Goal: Task Accomplishment & Management: Complete application form

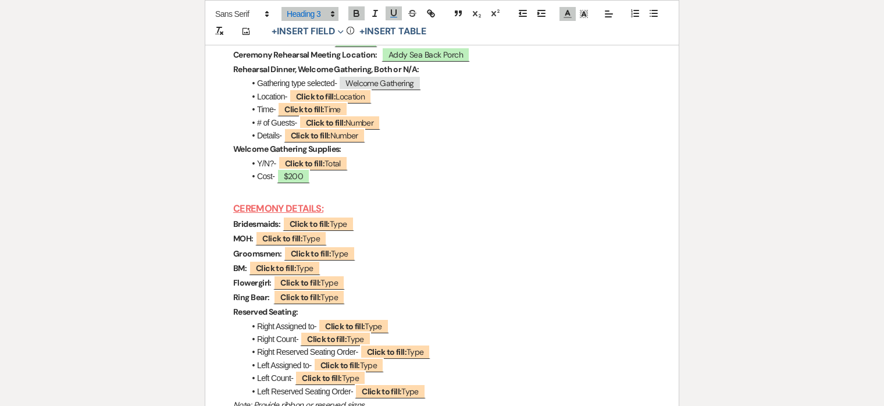
scroll to position [4122, 0]
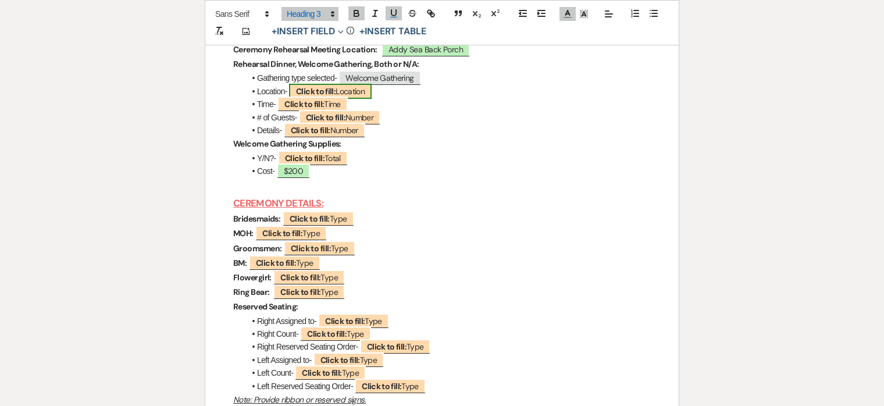
click at [343, 99] on span "Click to fill: Location" at bounding box center [330, 91] width 83 height 15
select select "Location"
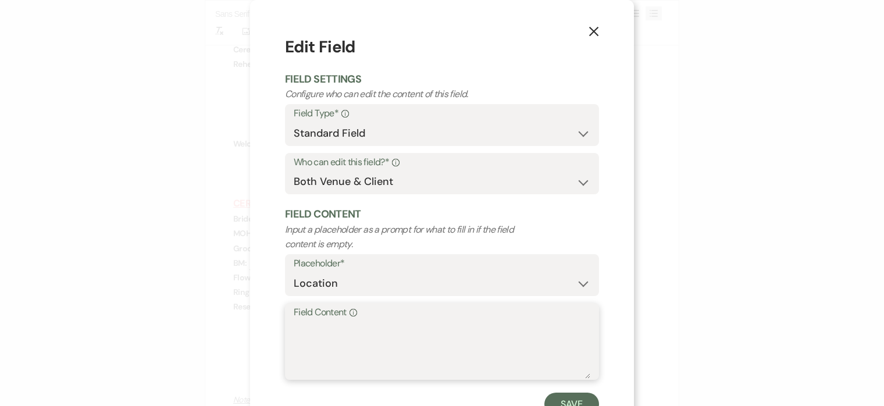
click at [360, 336] on textarea "Field Content Info" at bounding box center [442, 349] width 297 height 58
type textarea "T"
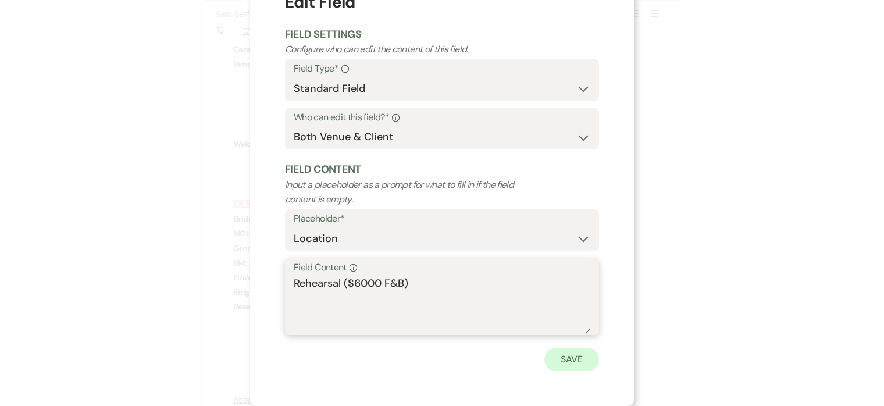
type textarea "Rehearsal ($6000 F&B)"
click at [573, 356] on button "Save" at bounding box center [571, 359] width 55 height 23
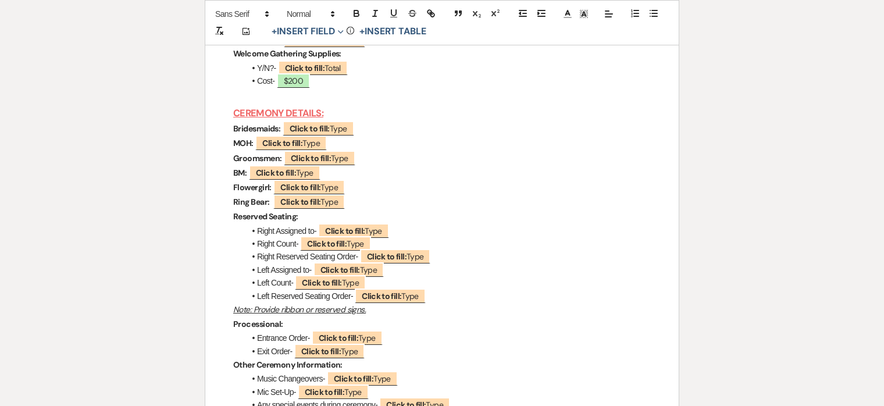
scroll to position [4214, 0]
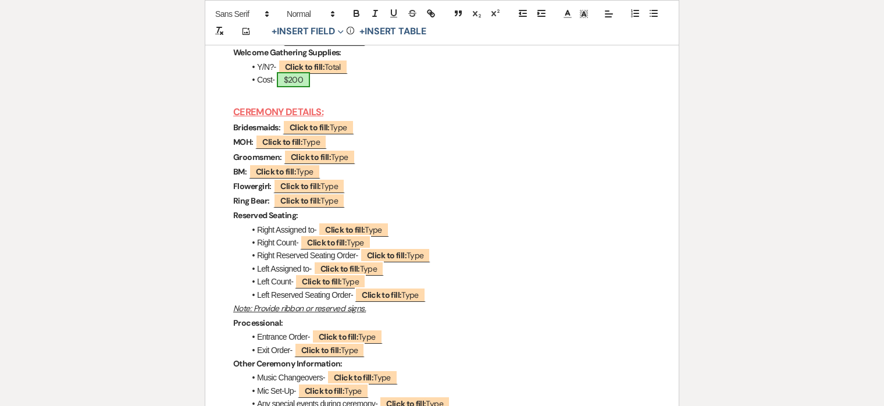
click at [299, 87] on span "$200" at bounding box center [293, 79] width 33 height 15
select select "owner"
select select "Amount"
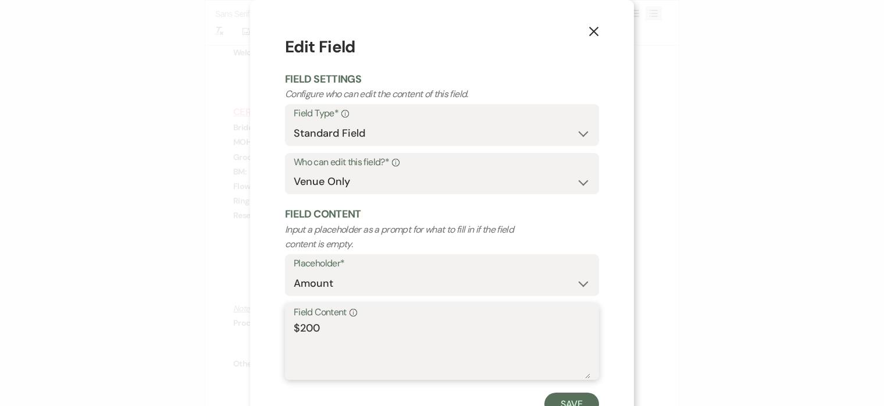
drag, startPoint x: 306, startPoint y: 325, endPoint x: 397, endPoint y: 325, distance: 90.7
click at [397, 325] on textarea "$200" at bounding box center [442, 349] width 297 height 58
type textarea "$275"
click at [558, 394] on button "Save" at bounding box center [571, 403] width 55 height 23
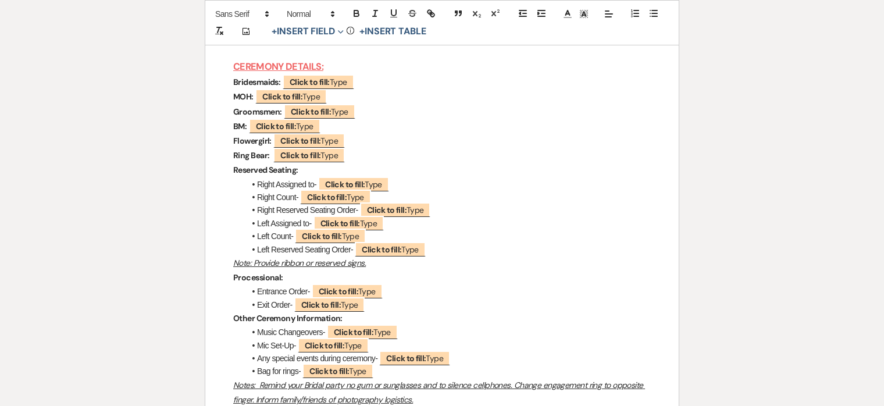
scroll to position [4288, 0]
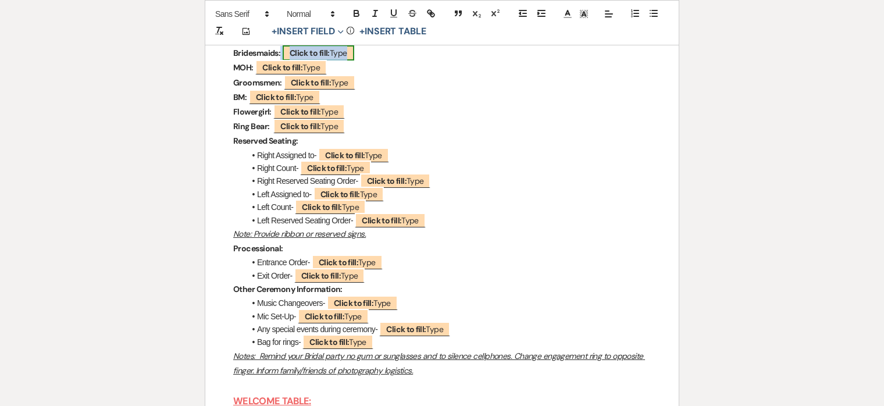
click at [304, 58] on b "Click to fill:" at bounding box center [310, 53] width 40 height 10
select select "Type"
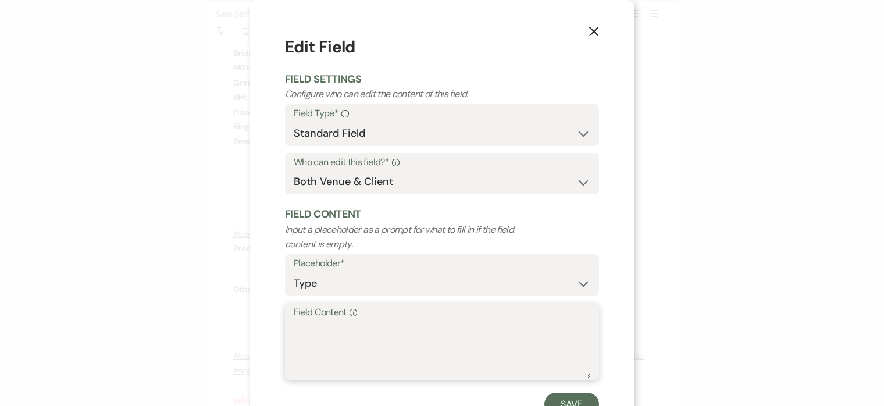
click at [348, 325] on textarea "Field Content Info" at bounding box center [442, 349] width 297 height 58
type textarea "[PERSON_NAME] (MOH)"
click at [577, 399] on button "Save" at bounding box center [571, 403] width 55 height 23
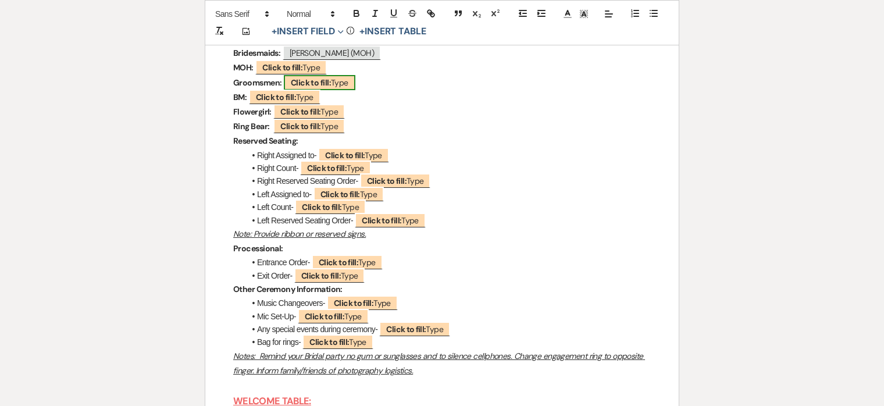
click at [305, 88] on b "Click to fill:" at bounding box center [311, 82] width 40 height 10
select select "Type"
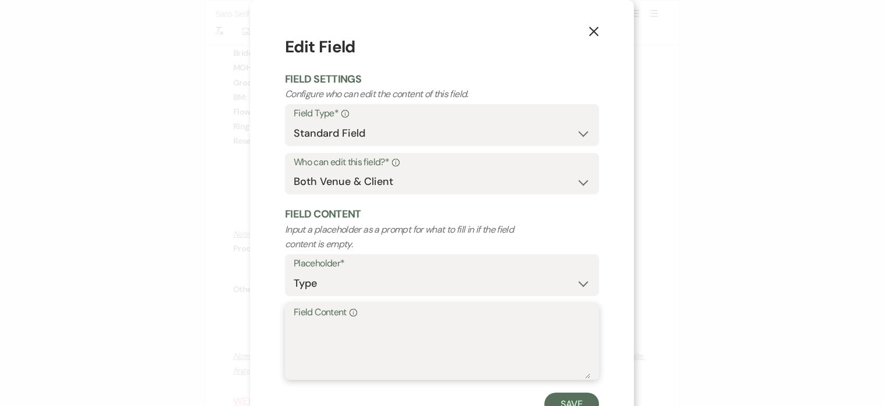
click at [337, 334] on textarea "Field Content Info" at bounding box center [442, 349] width 297 height 58
type textarea "[PERSON_NAME] and [PERSON_NAME]"
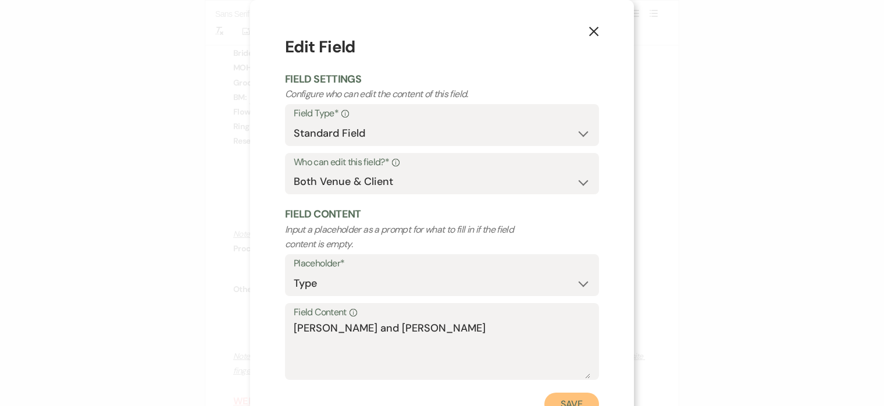
click at [581, 400] on button "Save" at bounding box center [571, 403] width 55 height 23
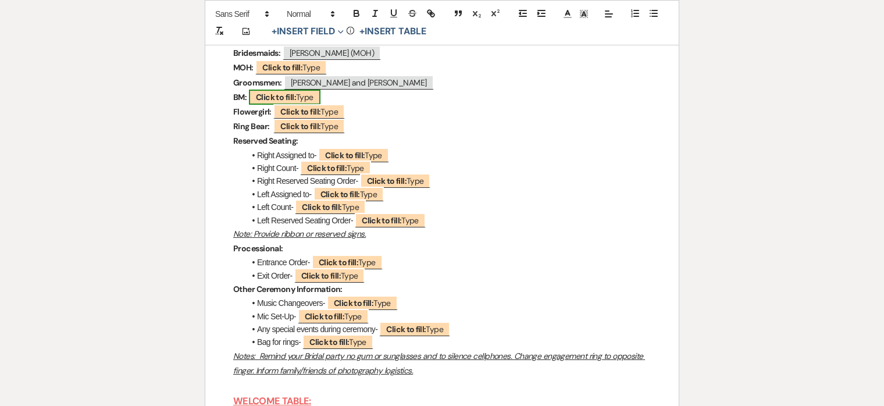
click at [292, 102] on b "Click to fill:" at bounding box center [276, 97] width 40 height 10
select select "Type"
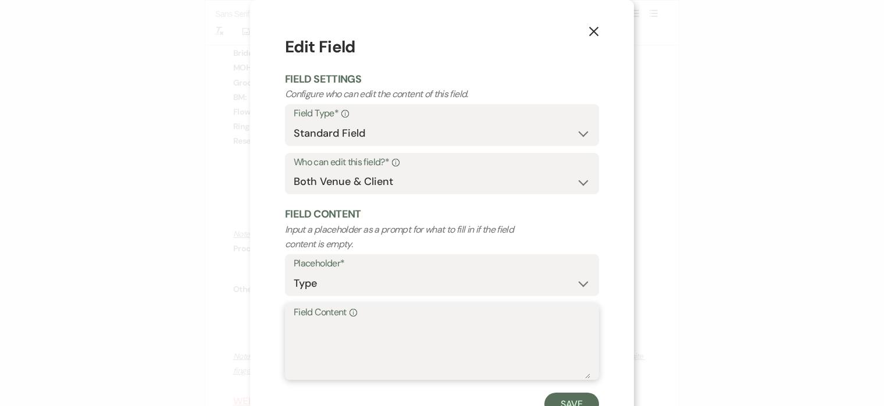
click at [321, 340] on textarea "Field Content Info" at bounding box center [442, 349] width 297 height 58
type textarea "N"
type textarea "Both"
click at [579, 399] on button "Save" at bounding box center [571, 403] width 55 height 23
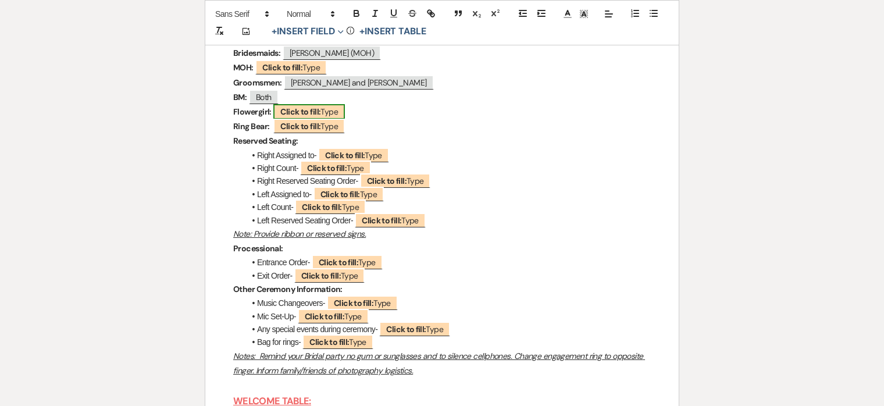
click at [304, 117] on b "Click to fill:" at bounding box center [300, 111] width 40 height 10
select select "Type"
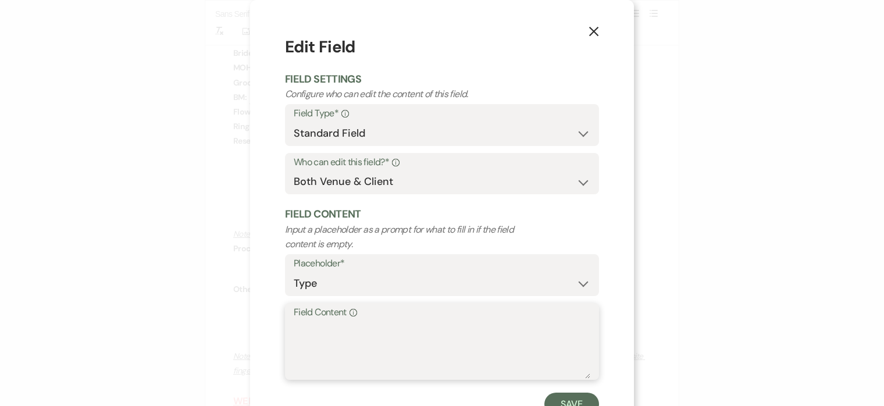
click at [305, 332] on textarea "Field Content Info" at bounding box center [442, 349] width 297 height 58
type textarea "3- [GEOGRAPHIC_DATA][PERSON_NAME], [PERSON_NAME]"
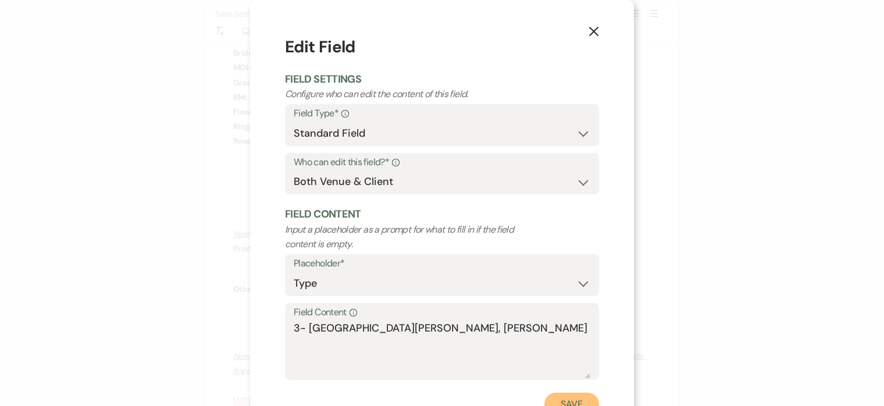
click at [557, 397] on button "Save" at bounding box center [571, 403] width 55 height 23
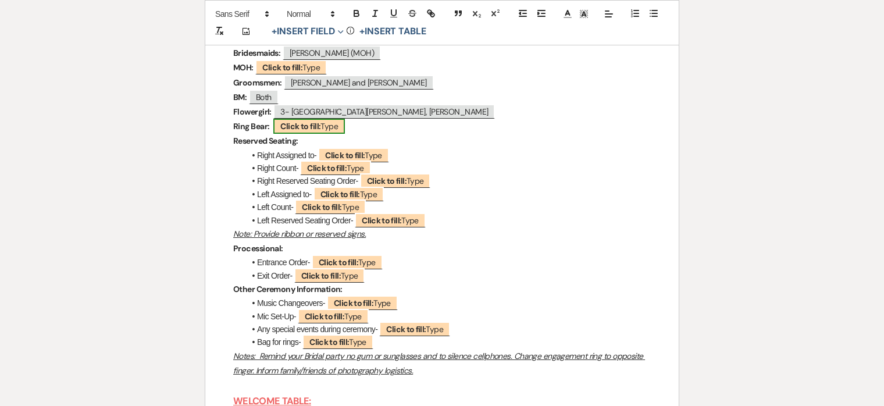
click at [296, 131] on b "Click to fill:" at bounding box center [300, 126] width 40 height 10
select select "Type"
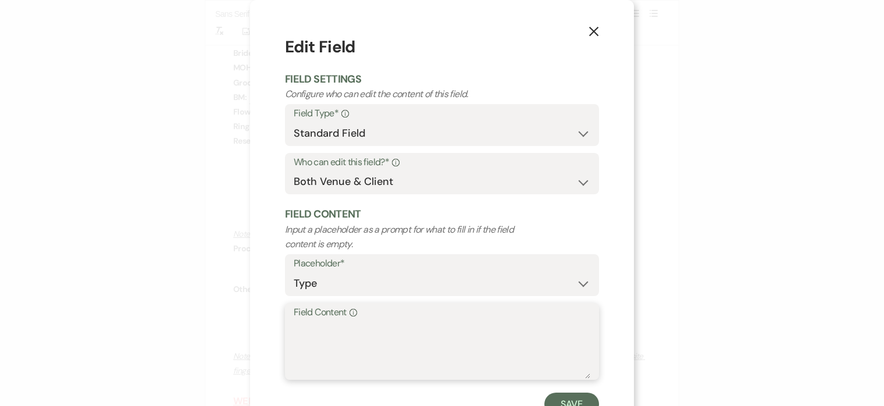
click at [309, 331] on textarea "Field Content Info" at bounding box center [442, 349] width 297 height 58
type textarea "3- [PERSON_NAME], [PERSON_NAME], [PERSON_NAME]"
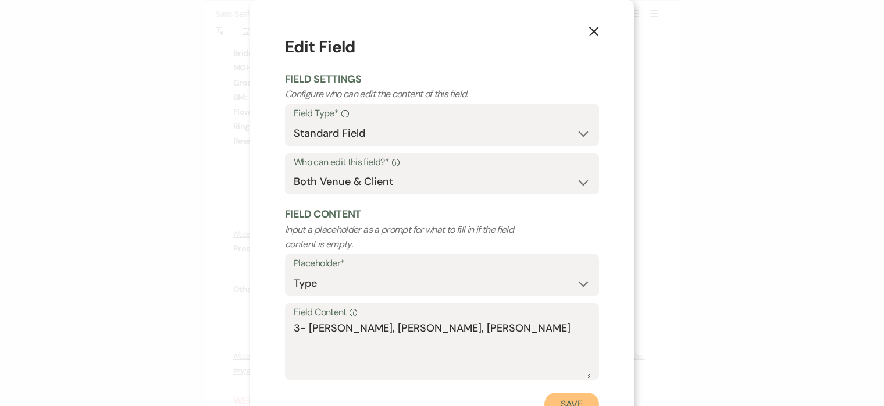
click at [572, 397] on button "Save" at bounding box center [571, 403] width 55 height 23
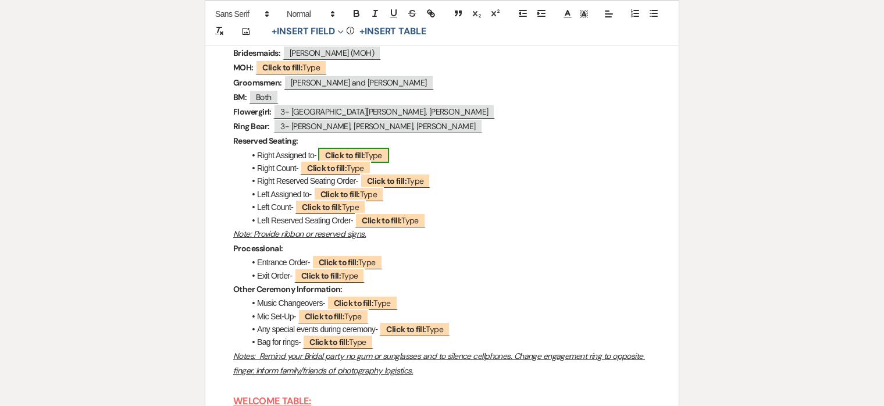
click at [356, 160] on b "Click to fill:" at bounding box center [345, 155] width 40 height 10
select select "Type"
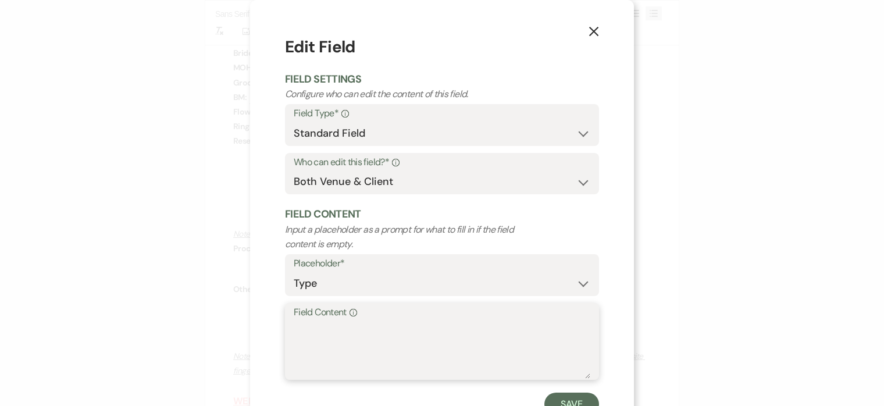
click at [317, 335] on textarea "Field Content Info" at bounding box center [442, 349] width 297 height 58
type textarea "Groom"
click at [570, 392] on form "Edit Field Field Settings Configure who can edit the content of this field. Fie…" at bounding box center [442, 225] width 314 height 381
click at [569, 401] on button "Save" at bounding box center [571, 403] width 55 height 23
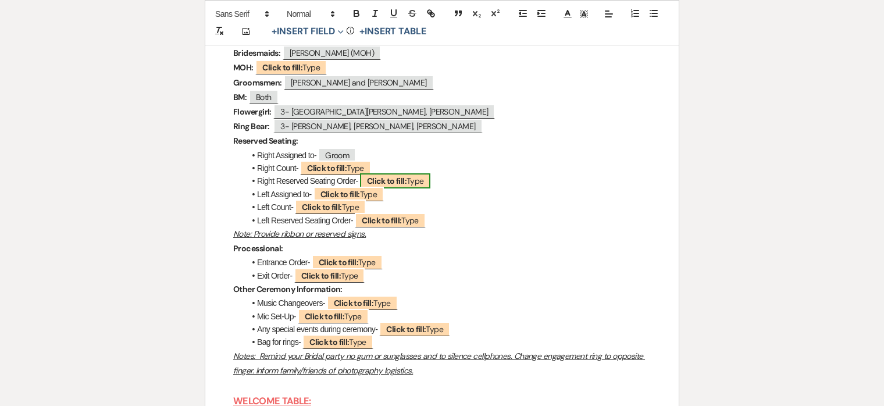
click at [409, 188] on span "Click to fill: Type" at bounding box center [395, 180] width 71 height 15
select select "Type"
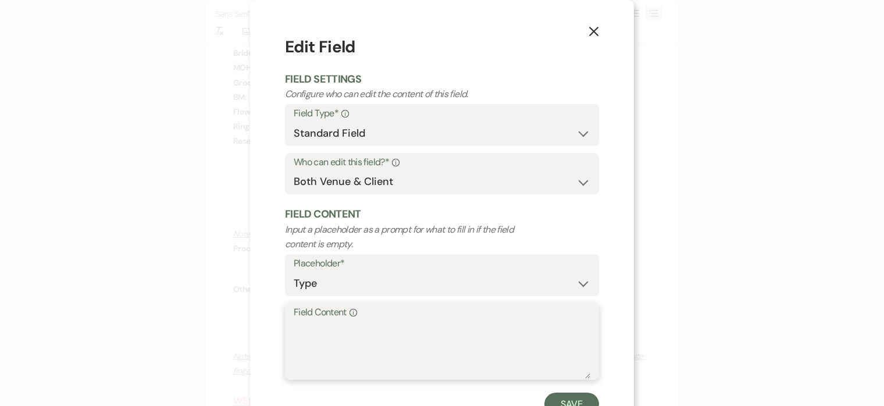
click at [397, 331] on textarea "Field Content Info" at bounding box center [442, 349] width 297 height 58
type textarea "Left"
click at [566, 401] on button "Save" at bounding box center [571, 403] width 55 height 23
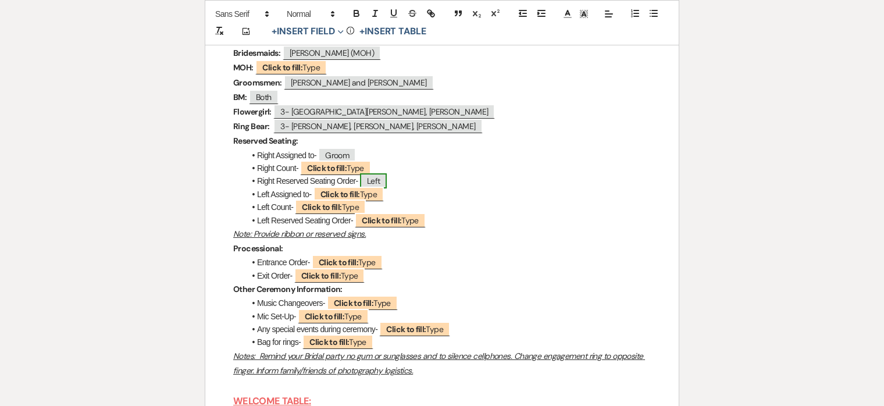
click at [375, 188] on span "Left" at bounding box center [373, 180] width 27 height 15
select select "Type"
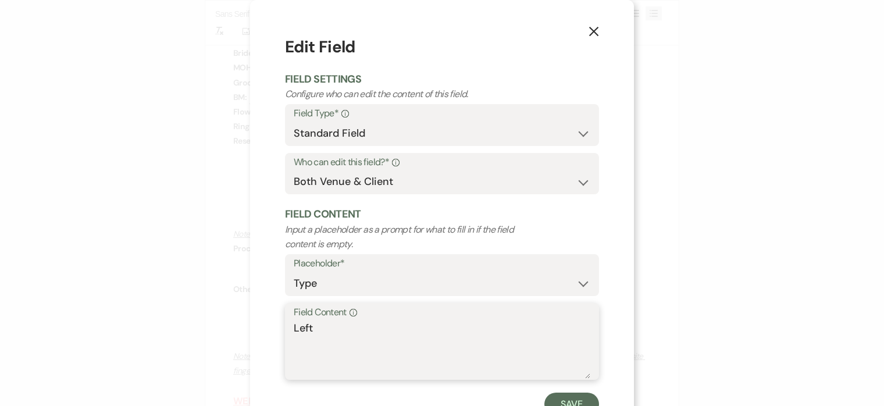
drag, startPoint x: 342, startPoint y: 325, endPoint x: 238, endPoint y: 325, distance: 104.1
click at [238, 325] on div "X Edit Field Field Settings Configure who can edit the content of this field. F…" at bounding box center [442, 203] width 884 height 406
click at [556, 399] on button "Save" at bounding box center [571, 403] width 55 height 23
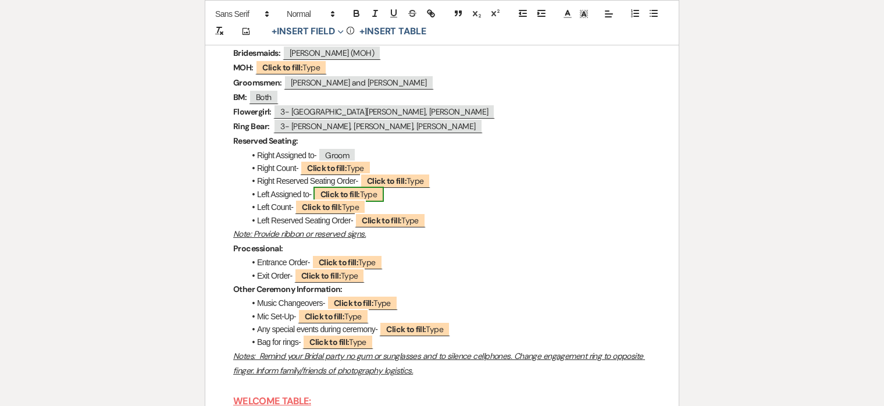
click at [337, 199] on b "Click to fill:" at bounding box center [340, 194] width 40 height 10
select select "Type"
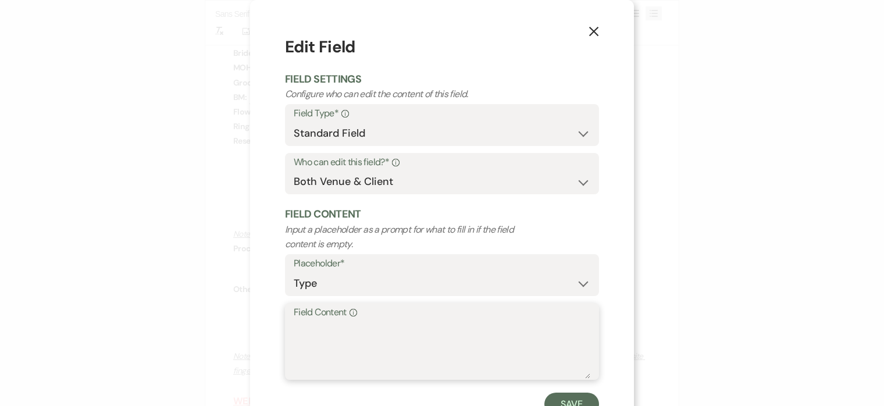
click at [344, 343] on textarea "Field Content Info" at bounding box center [442, 349] width 297 height 58
type textarea "B"
type textarea "Bride"
click at [562, 403] on button "Save" at bounding box center [571, 403] width 55 height 23
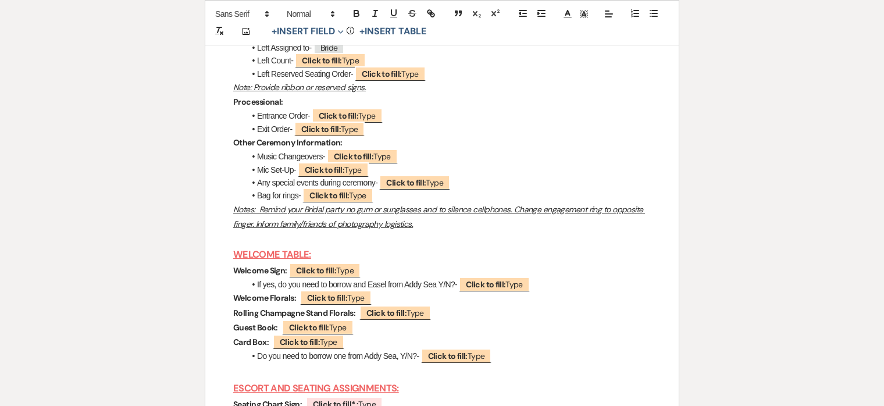
scroll to position [4441, 0]
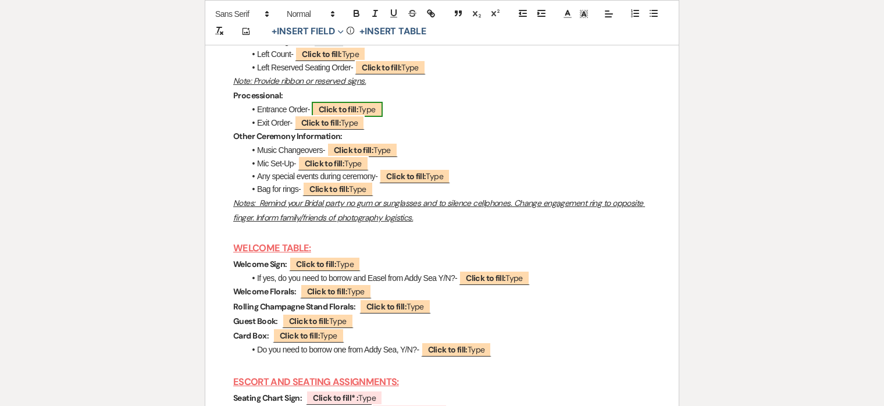
click at [335, 115] on b "Click to fill:" at bounding box center [339, 109] width 40 height 10
select select "Type"
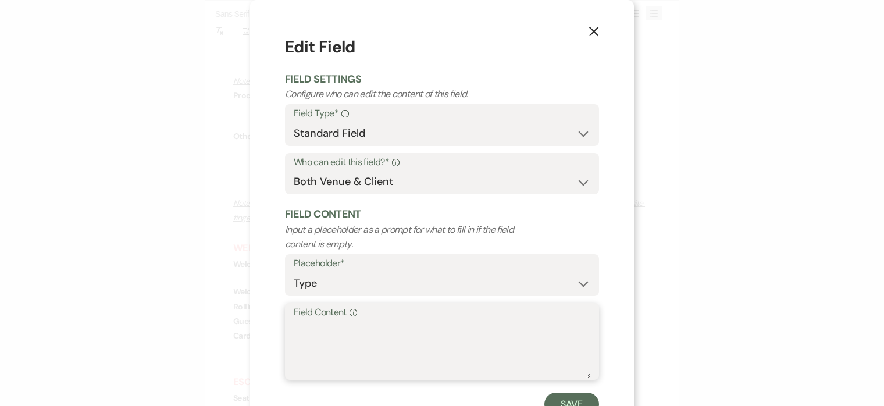
click at [387, 330] on textarea "Field Content Info" at bounding box center [442, 349] width 297 height 58
click at [506, 328] on textarea "Officiant, [PERSON_NAME] and Bride's Brother [PERSON_NAME], POB, POG," at bounding box center [442, 349] width 297 height 58
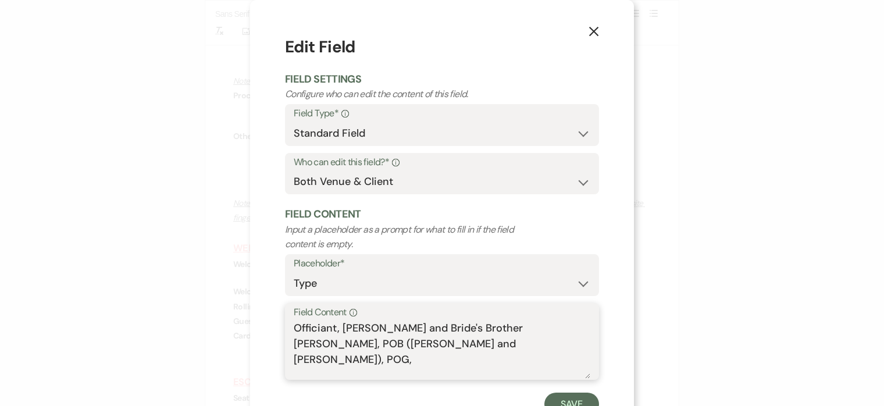
click at [349, 345] on textarea "Officiant, [PERSON_NAME] and Bride's Brother [PERSON_NAME], POB ([PERSON_NAME] …" at bounding box center [442, 349] width 297 height 58
click at [562, 326] on textarea "Officiant, [PERSON_NAME] and Bride's Brother [PERSON_NAME], POB ([PERSON_NAME] …" at bounding box center [442, 349] width 297 height 58
click at [393, 343] on textarea "Officiant, [PERSON_NAME] and Bride's Brother [PERSON_NAME], [PERSON_NAME] ([PER…" at bounding box center [442, 349] width 297 height 58
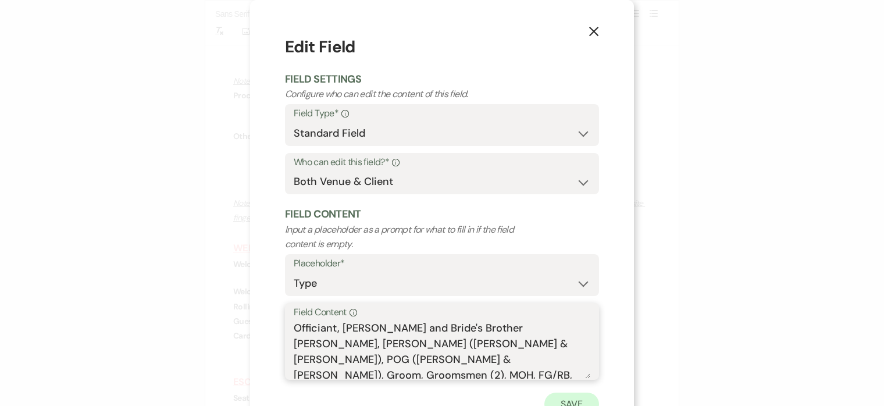
type textarea "Officiant, [PERSON_NAME] and Bride's Brother [PERSON_NAME], [PERSON_NAME] ([PER…"
click at [576, 398] on button "Save" at bounding box center [571, 403] width 55 height 23
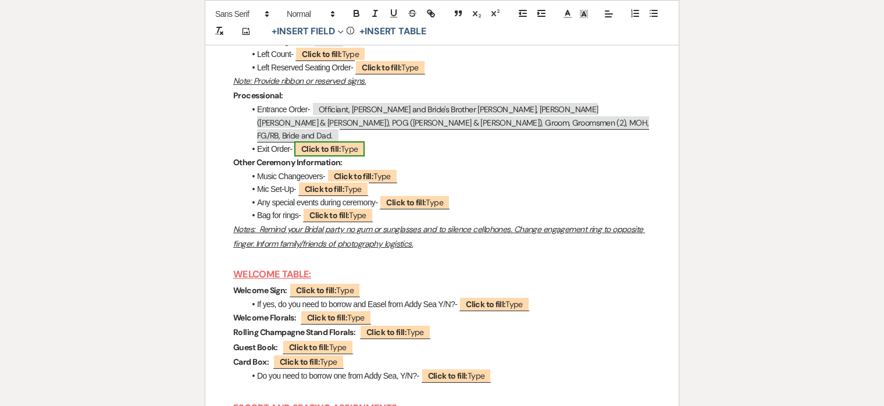
click at [337, 154] on b "Click to fill:" at bounding box center [321, 149] width 40 height 10
select select "Type"
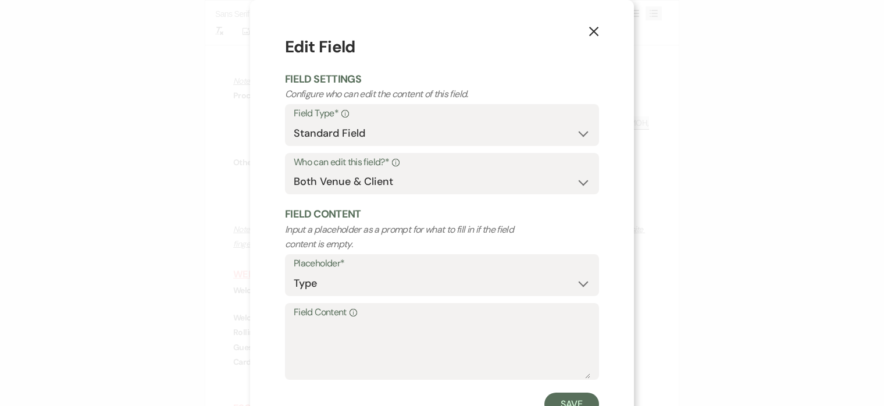
click at [389, 312] on label "Field Content Info" at bounding box center [442, 312] width 297 height 17
click at [389, 320] on textarea "Field Content Info" at bounding box center [442, 349] width 297 height 58
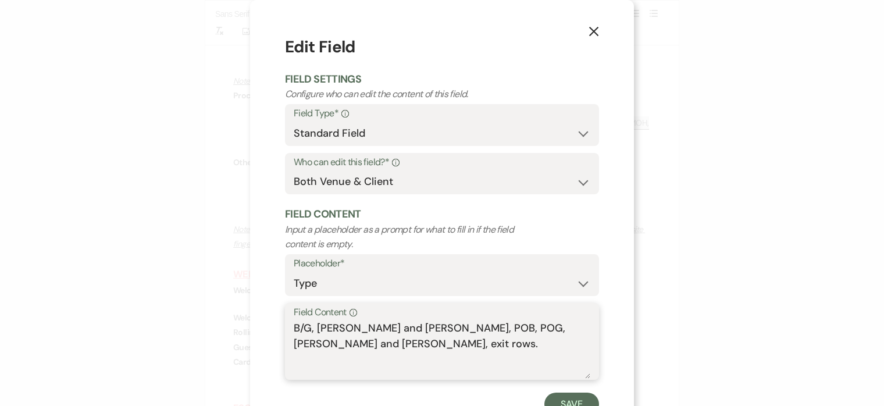
scroll to position [45, 0]
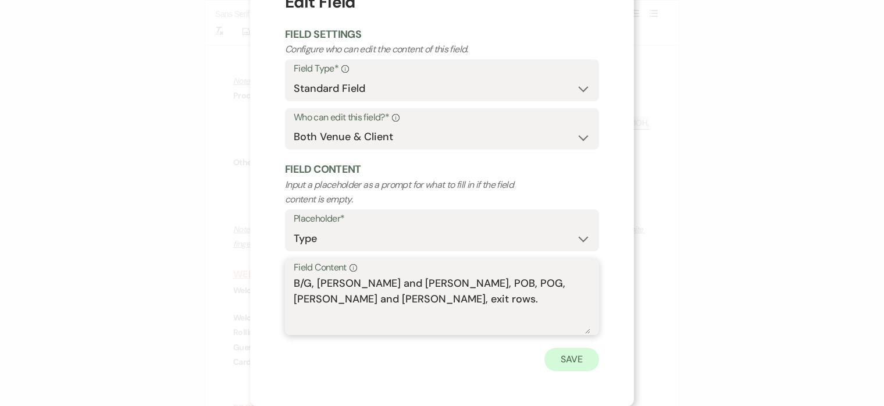
type textarea "B/G, [PERSON_NAME] and [PERSON_NAME], POB, POG, [PERSON_NAME] and [PERSON_NAME]…"
click at [571, 354] on button "Save" at bounding box center [571, 359] width 55 height 23
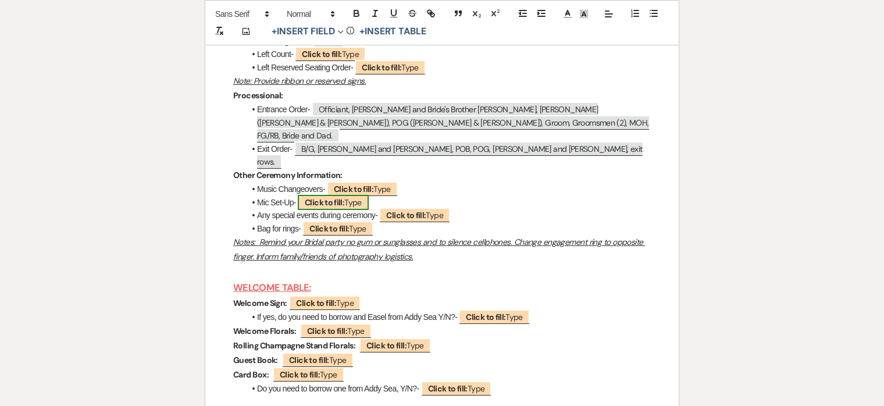
click at [326, 203] on b "Click to fill:" at bounding box center [325, 202] width 40 height 10
select select "Type"
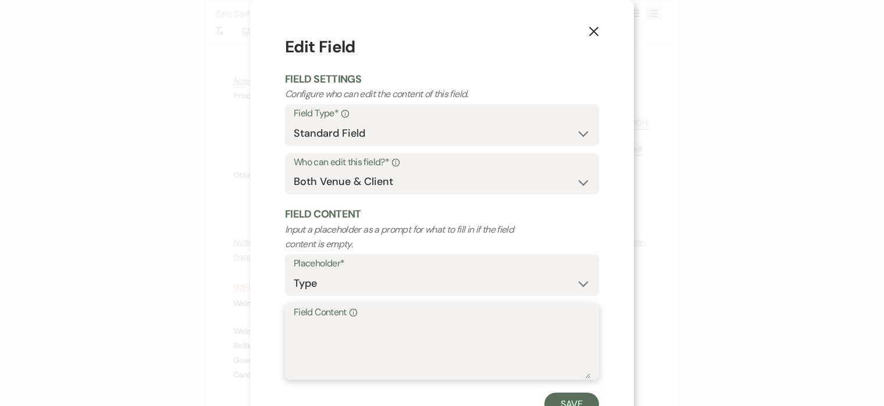
click at [360, 352] on textarea "Field Content Info" at bounding box center [442, 349] width 297 height 58
type textarea "Mic on Stand"
click at [575, 401] on button "Save" at bounding box center [571, 403] width 55 height 23
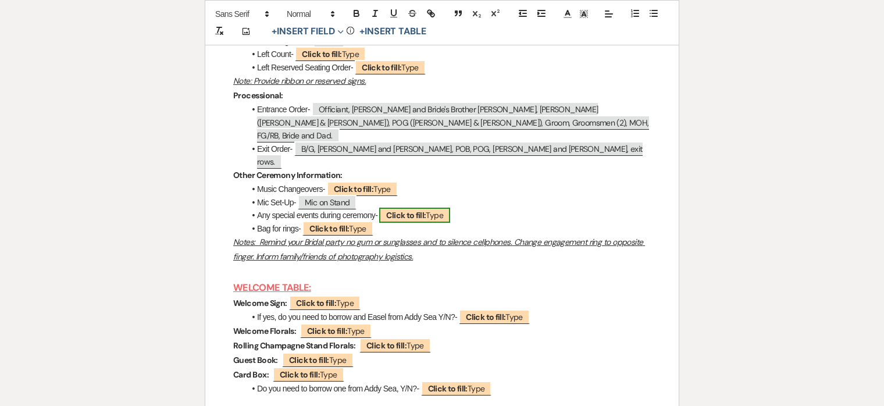
click at [426, 215] on b "Click to fill:" at bounding box center [406, 215] width 40 height 10
select select "Type"
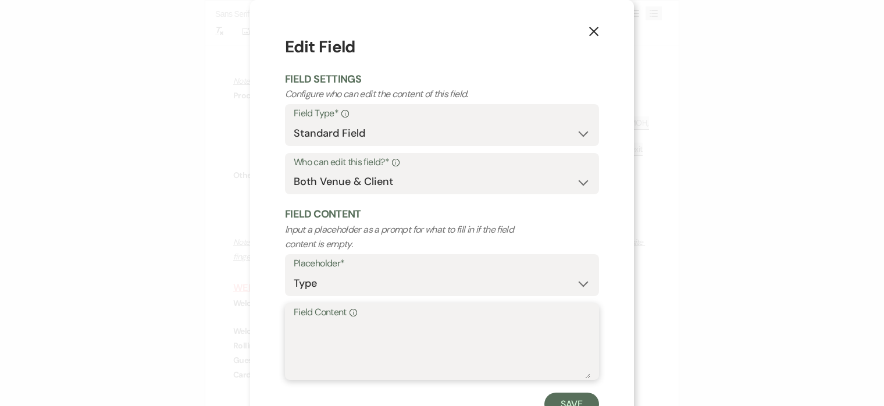
click at [417, 320] on div "Field Content Info" at bounding box center [442, 341] width 314 height 77
type textarea "Readings"
click at [570, 400] on button "Save" at bounding box center [571, 403] width 55 height 23
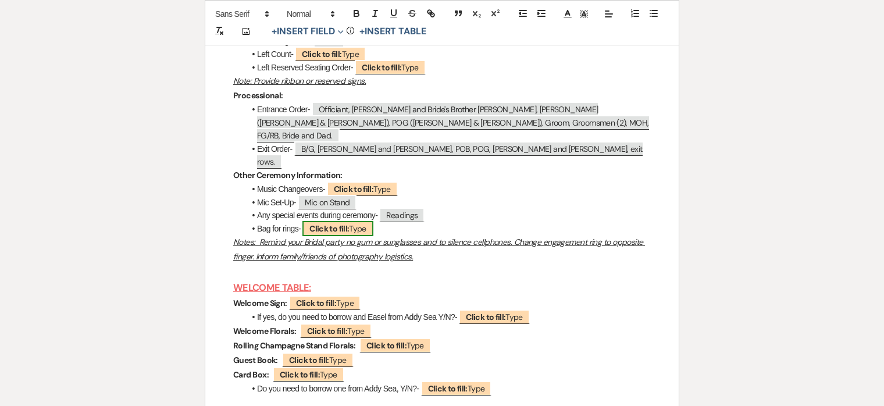
click at [351, 233] on span "Click to fill: Type" at bounding box center [337, 228] width 71 height 15
select select "Type"
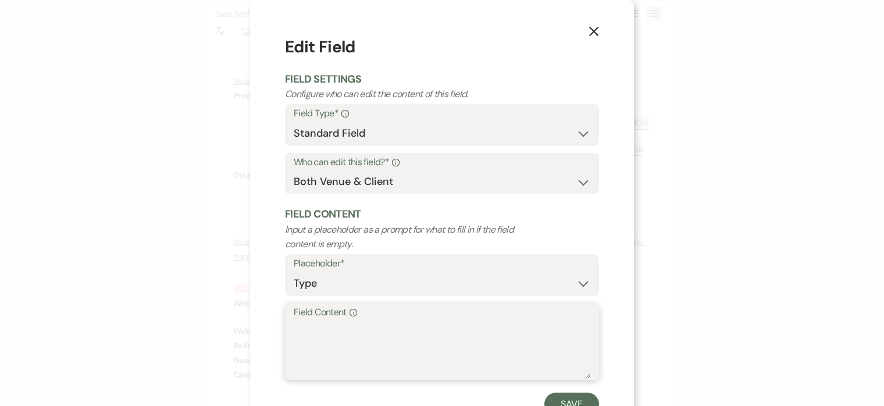
click at [370, 329] on textarea "Field Content Info" at bounding box center [442, 349] width 297 height 58
type textarea "[PERSON_NAME]"
click at [569, 399] on button "Save" at bounding box center [571, 403] width 55 height 23
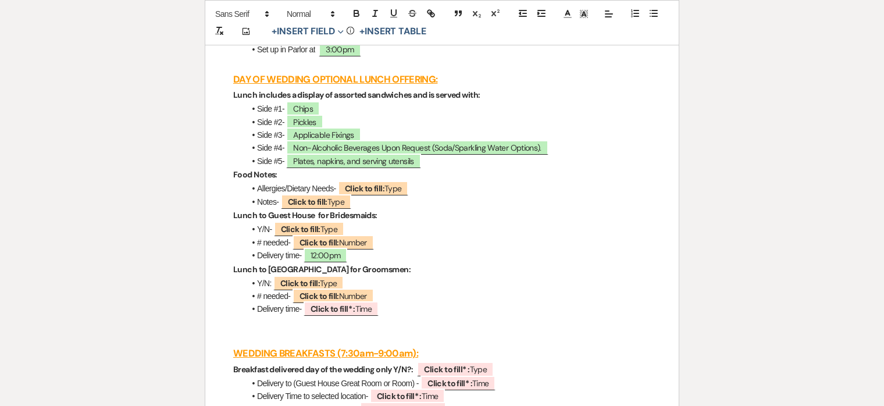
scroll to position [2888, 0]
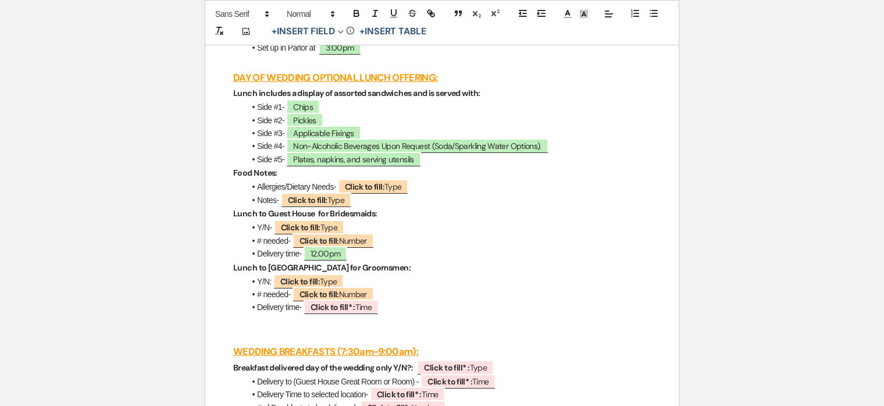
click at [376, 219] on strong "Lunch to Guest House for Bridesmaids:" at bounding box center [305, 213] width 144 height 10
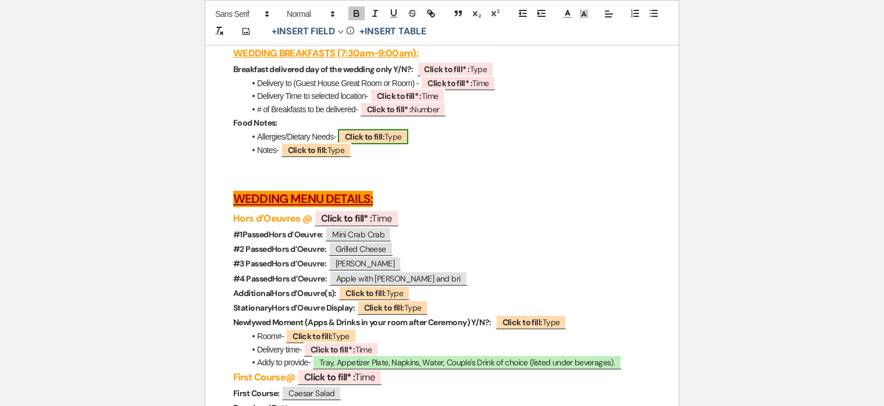
scroll to position [3182, 0]
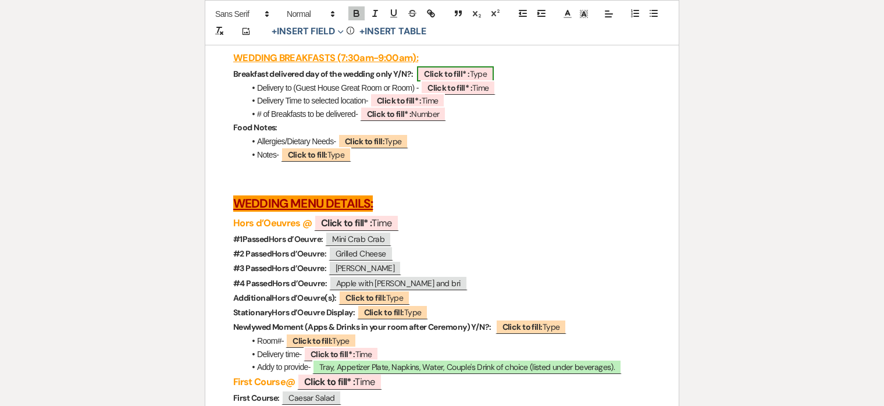
click at [449, 79] on b "Click to fill* :" at bounding box center [446, 74] width 45 height 10
select select "owner"
select select "Type"
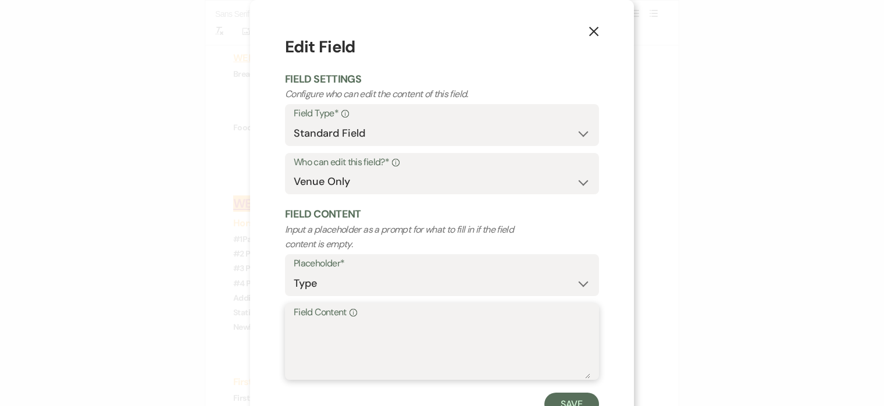
click at [448, 331] on textarea "Field Content Info" at bounding box center [442, 349] width 297 height 58
type textarea "Yes"
click at [586, 392] on button "Save" at bounding box center [571, 403] width 55 height 23
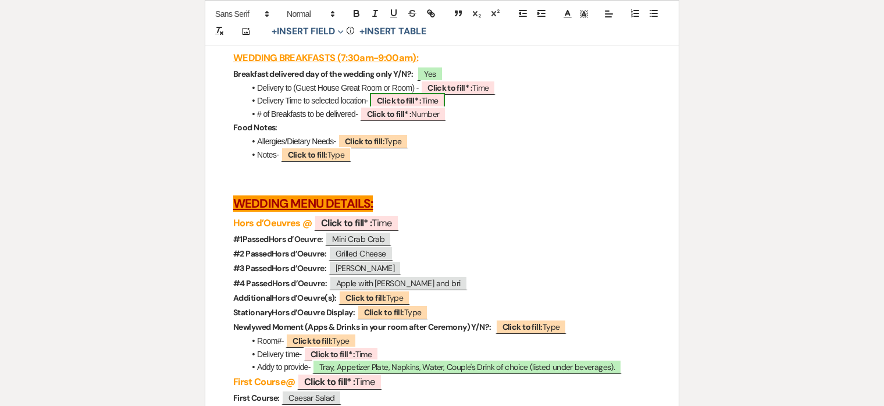
click at [410, 106] on b "Click to fill* :" at bounding box center [399, 100] width 45 height 10
select select "owner"
select select "Time"
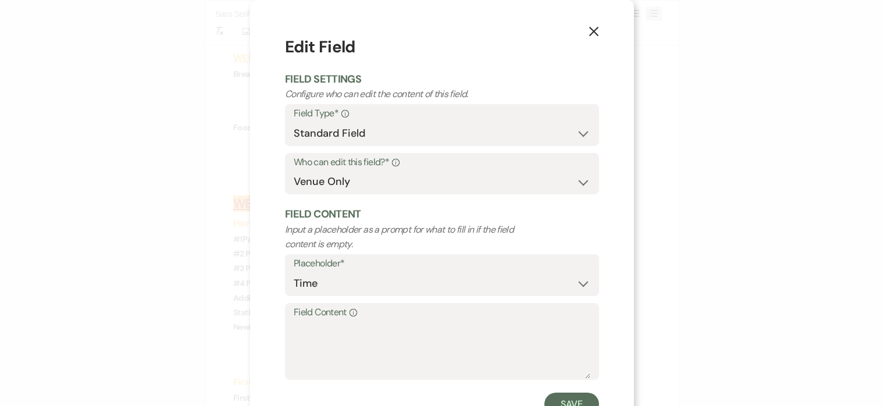
click at [596, 33] on icon "X" at bounding box center [593, 31] width 10 height 10
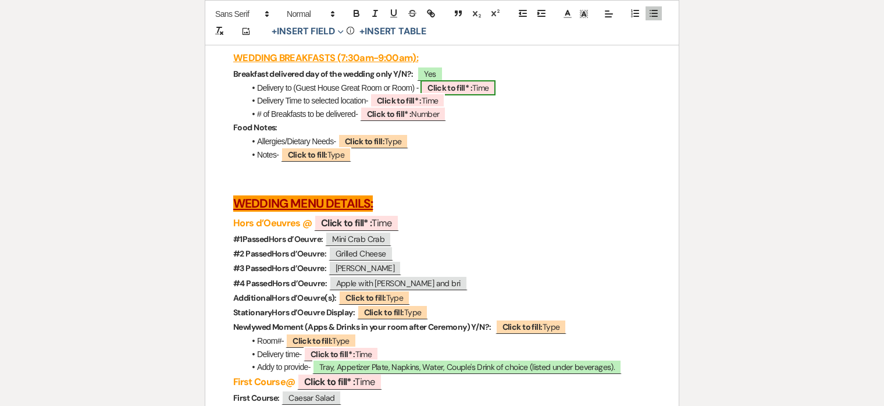
click at [472, 93] on b "Click to fill* :" at bounding box center [449, 88] width 45 height 10
select select "owner"
select select "Time"
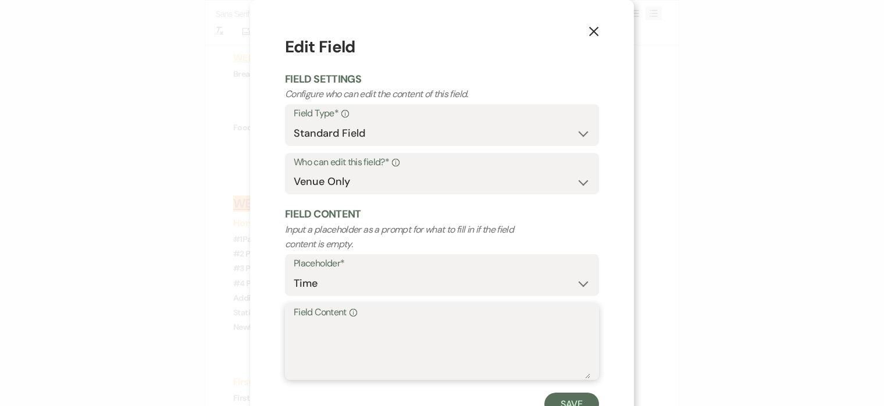
click at [433, 344] on textarea "Field Content Info" at bounding box center [442, 349] width 297 height 58
type textarea "Room 16"
click at [575, 399] on button "Save" at bounding box center [571, 403] width 55 height 23
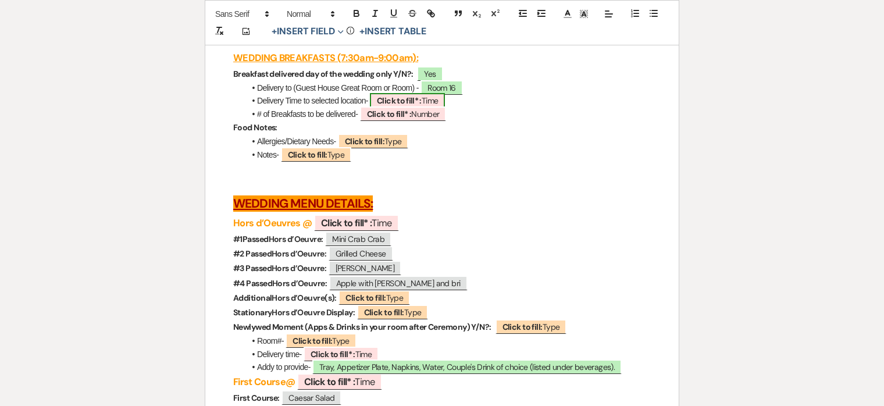
click at [429, 108] on span "Click to fill* : Time" at bounding box center [407, 100] width 75 height 15
select select "owner"
select select "Time"
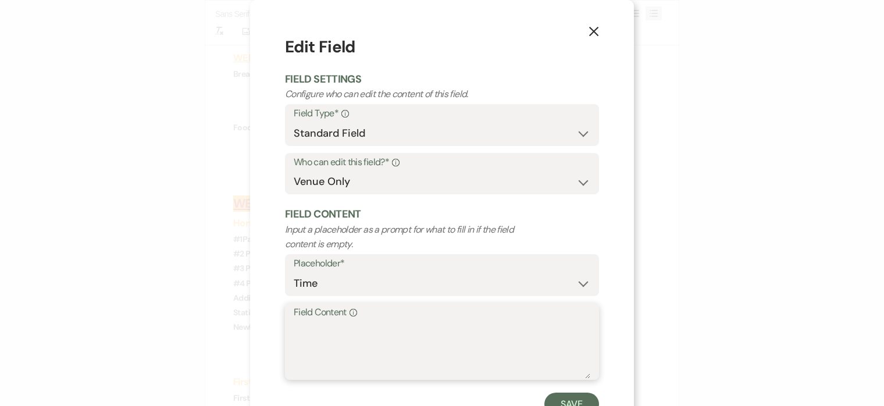
click at [426, 355] on textarea "Field Content Info" at bounding box center [442, 349] width 297 height 58
type textarea "7:30am"
click at [587, 400] on button "Save" at bounding box center [571, 403] width 55 height 23
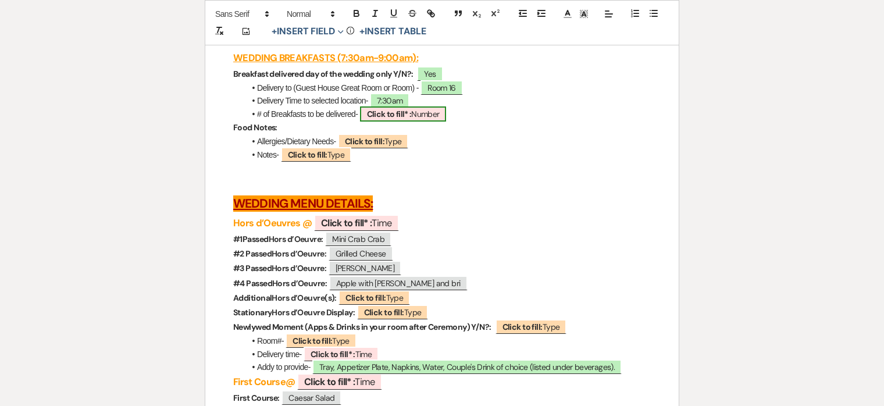
click at [420, 122] on span "Click to fill* : Number" at bounding box center [403, 113] width 87 height 15
select select "owner"
select select "Number"
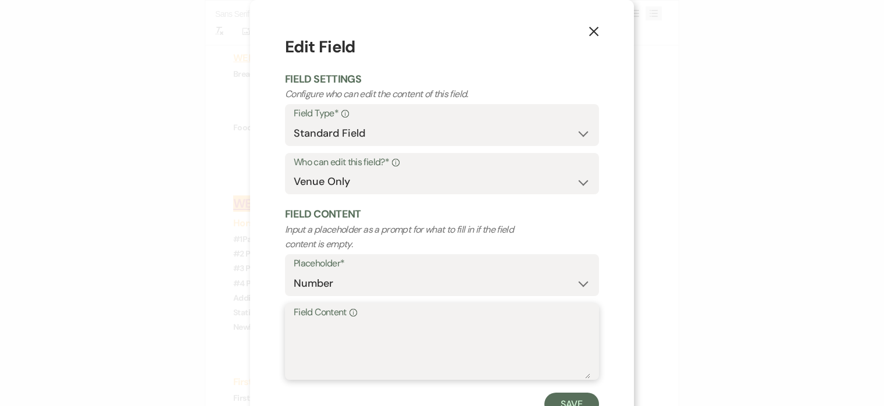
click at [404, 352] on textarea "Field Content Info" at bounding box center [442, 349] width 297 height 58
type textarea "2"
click at [559, 395] on button "Save" at bounding box center [571, 403] width 55 height 23
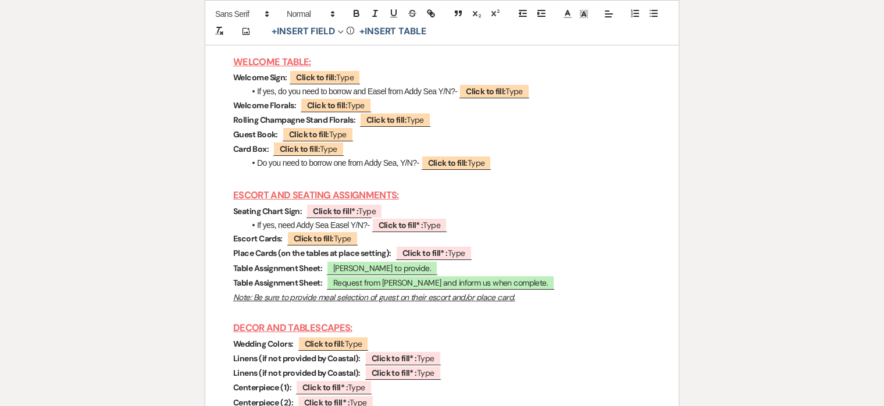
scroll to position [4668, 0]
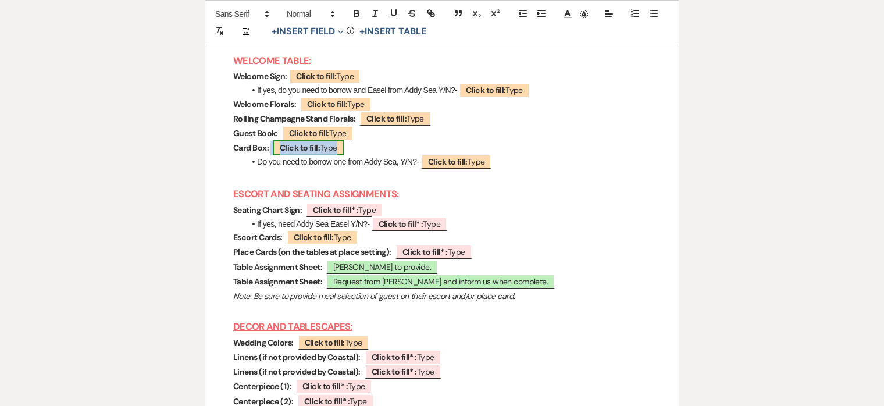
click at [308, 153] on b "Click to fill:" at bounding box center [300, 147] width 40 height 10
select select "Type"
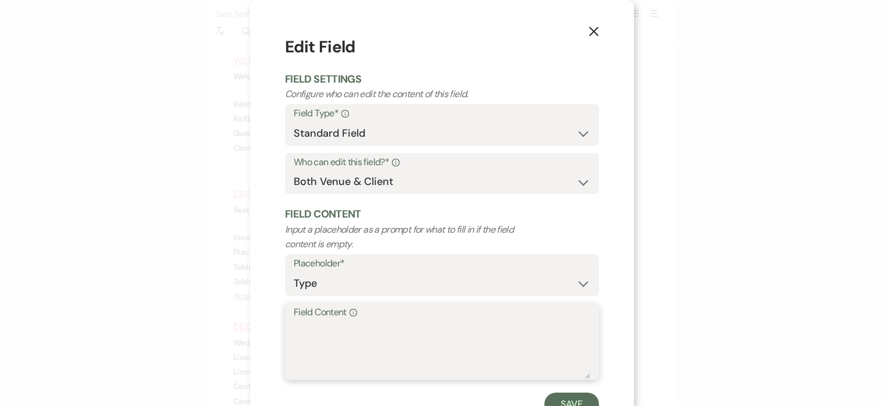
click at [342, 325] on textarea "Field Content Info" at bounding box center [442, 349] width 297 height 58
type textarea "Yes"
click at [557, 395] on button "Save" at bounding box center [571, 403] width 55 height 23
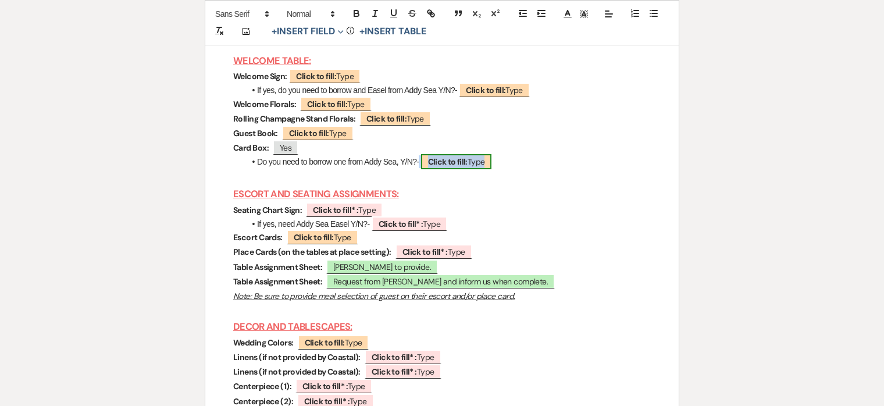
click at [465, 167] on b "Click to fill:" at bounding box center [448, 161] width 40 height 10
select select "Type"
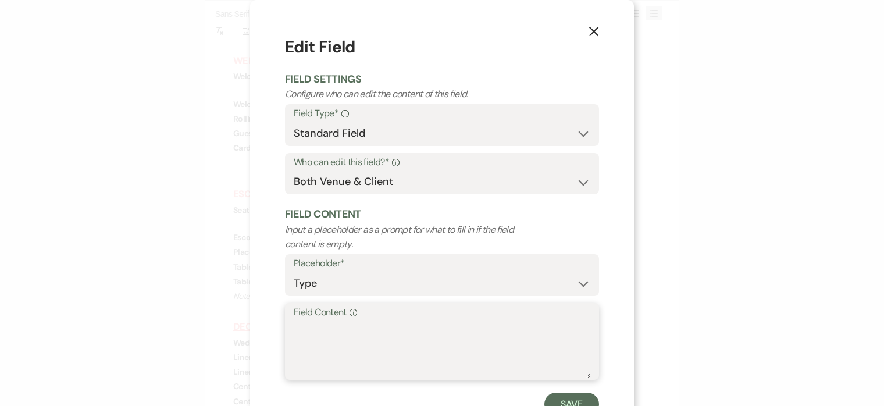
click at [460, 335] on textarea "Field Content Info" at bounding box center [442, 349] width 297 height 58
type textarea "Yes"
click at [577, 400] on button "Save" at bounding box center [571, 403] width 55 height 23
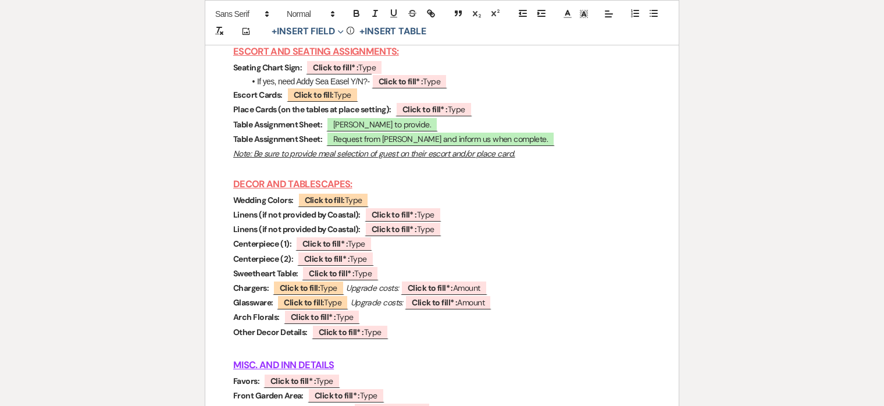
scroll to position [4819, 0]
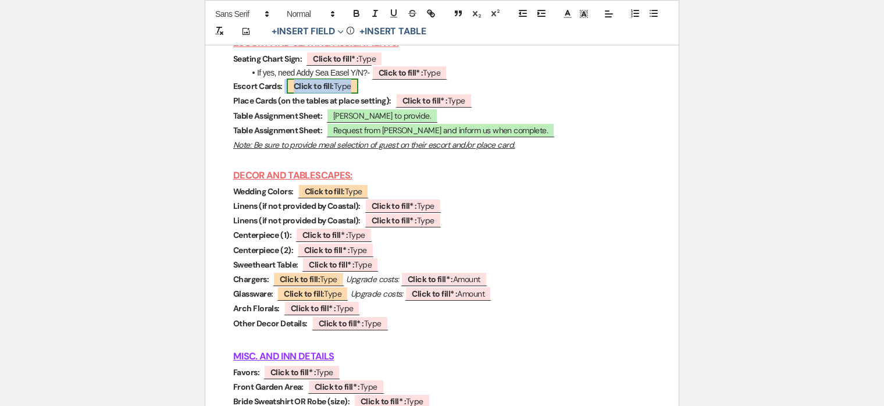
click at [315, 87] on b "Click to fill:" at bounding box center [314, 86] width 40 height 10
select select "Type"
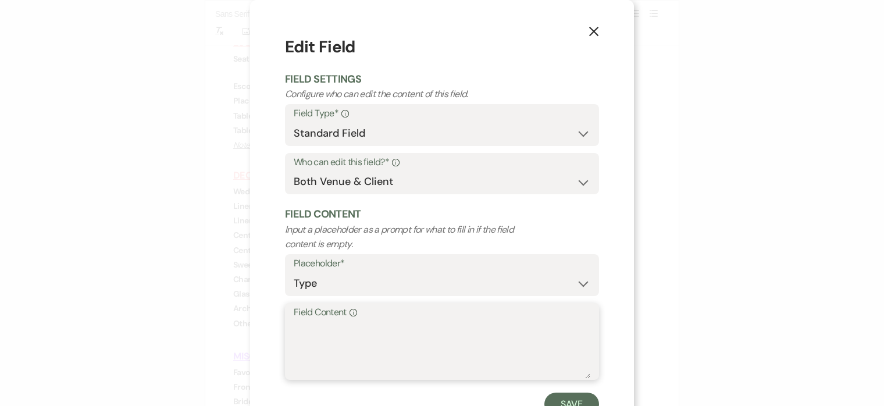
click at [358, 326] on textarea "Field Content Info" at bounding box center [442, 349] width 297 height 58
type textarea "Most likely Escort"
click at [583, 391] on form "Edit Field Field Settings Configure who can edit the content of this field. Fie…" at bounding box center [442, 225] width 314 height 381
click at [579, 396] on button "Save" at bounding box center [571, 403] width 55 height 23
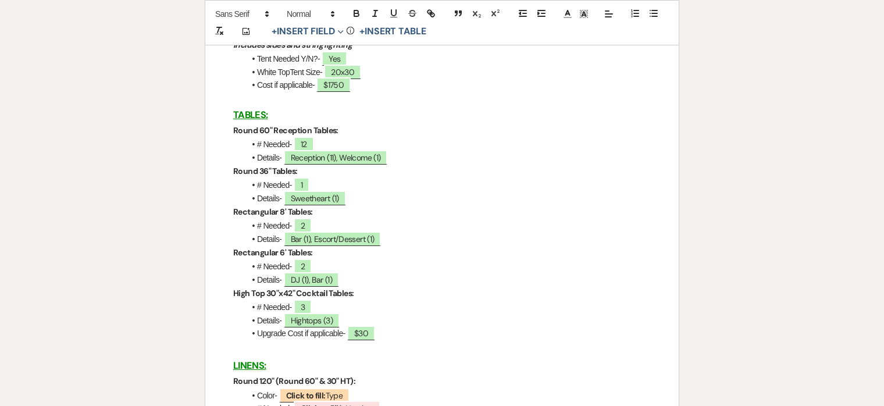
scroll to position [1804, 0]
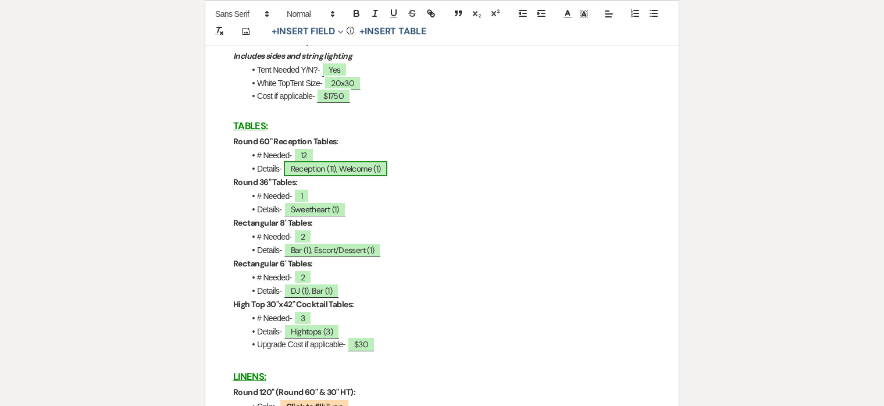
click at [334, 164] on span "Reception (11), Welcome (1)" at bounding box center [336, 168] width 104 height 15
select select "owner"
select select "Type"
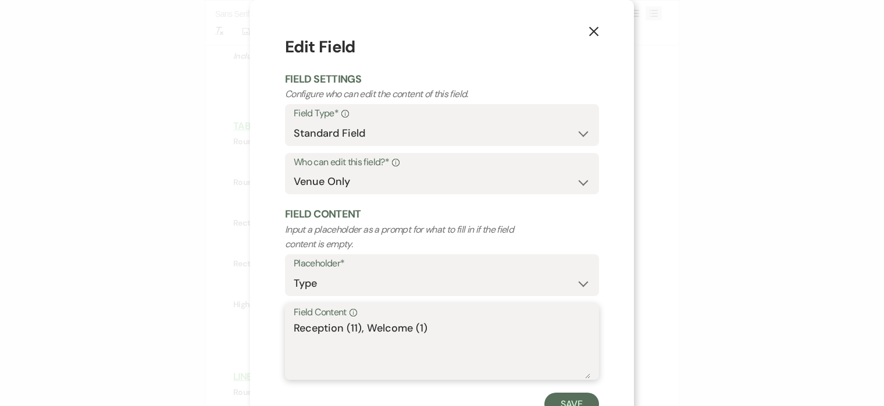
click at [358, 329] on textarea "Reception (11), Welcome (1)" at bounding box center [442, 349] width 297 height 58
type textarea "Reception (12), Welcome (1)"
click at [555, 402] on button "Save" at bounding box center [571, 403] width 55 height 23
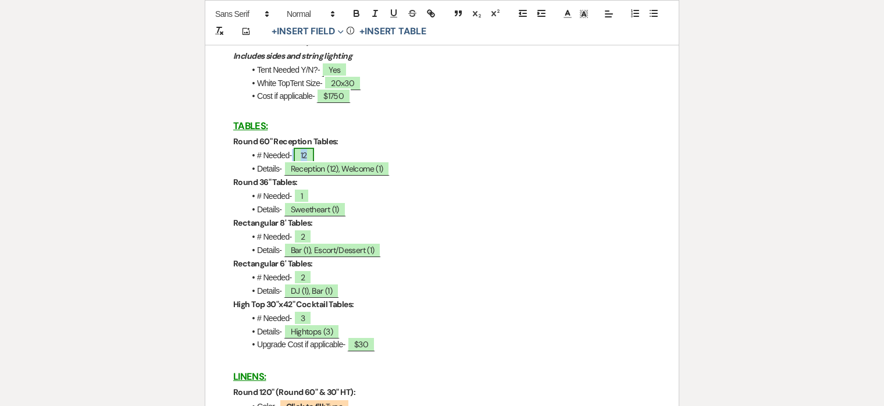
click at [309, 153] on span "12" at bounding box center [304, 155] width 20 height 15
select select "owner"
select select "Number"
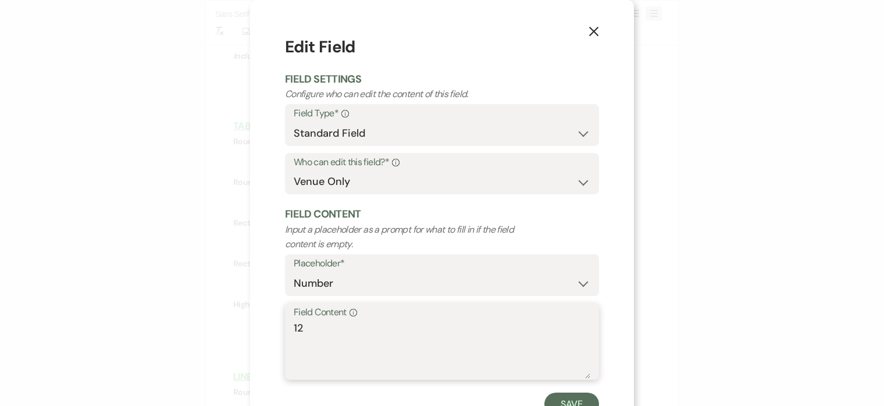
click at [330, 331] on textarea "12" at bounding box center [442, 349] width 297 height 58
type textarea "13"
click at [558, 403] on button "Save" at bounding box center [571, 403] width 55 height 23
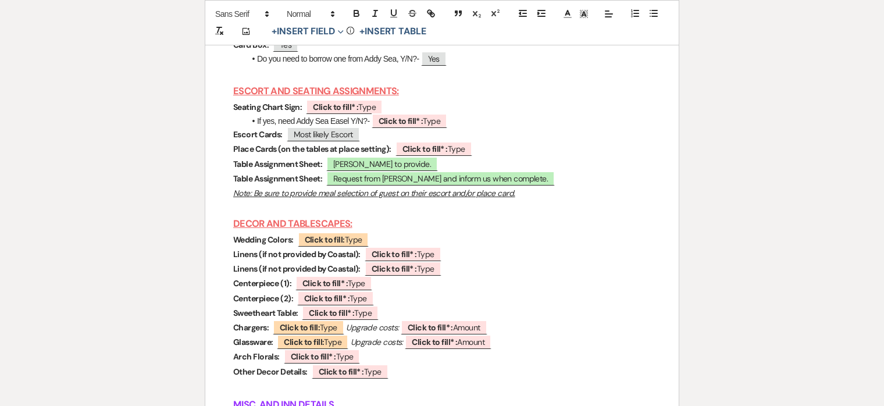
scroll to position [4771, 0]
click at [354, 245] on span "Click to fill: Type" at bounding box center [334, 238] width 72 height 15
select select "Type"
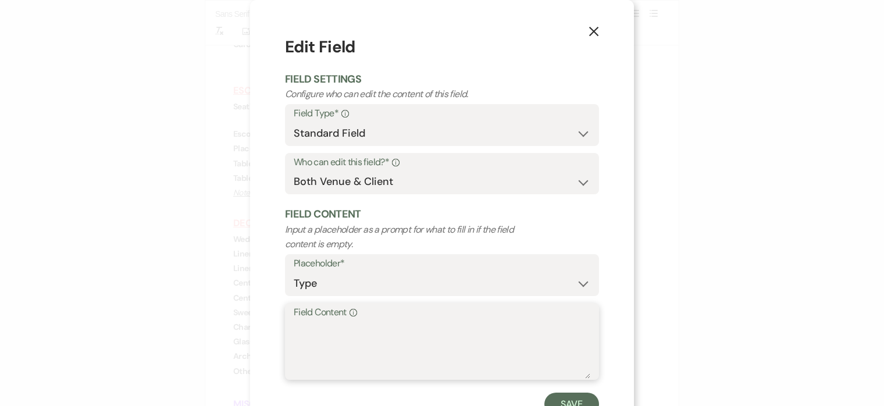
click at [391, 329] on textarea "Field Content Info" at bounding box center [442, 349] width 297 height 58
type textarea "Light Pink, Light Green, Peach and White"
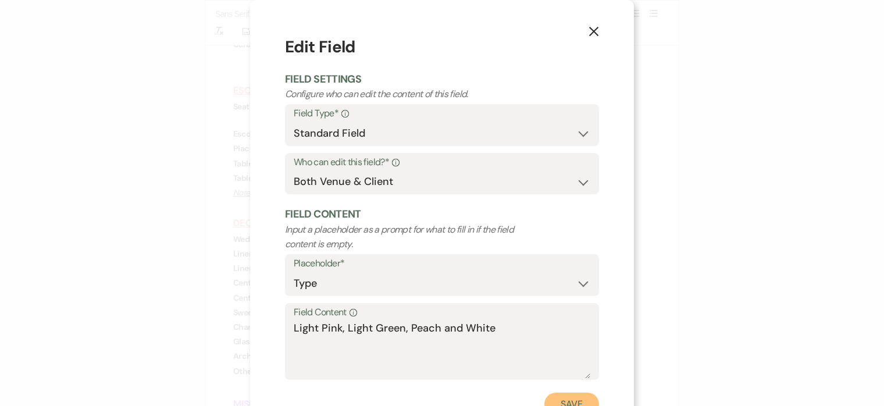
click at [578, 398] on button "Save" at bounding box center [571, 403] width 55 height 23
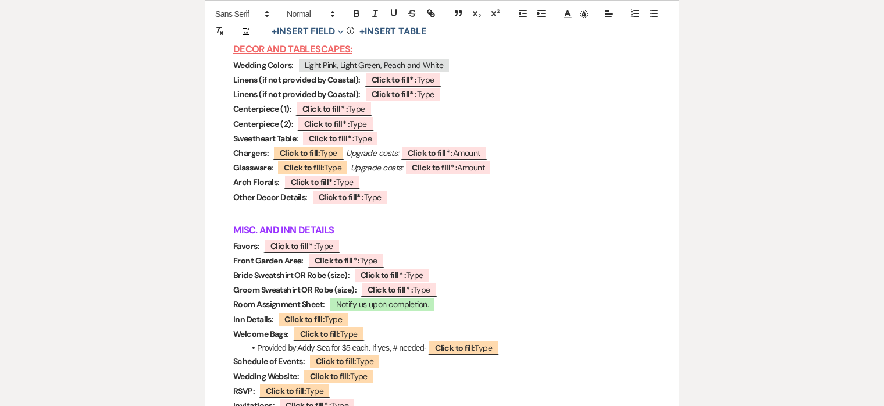
scroll to position [4931, 0]
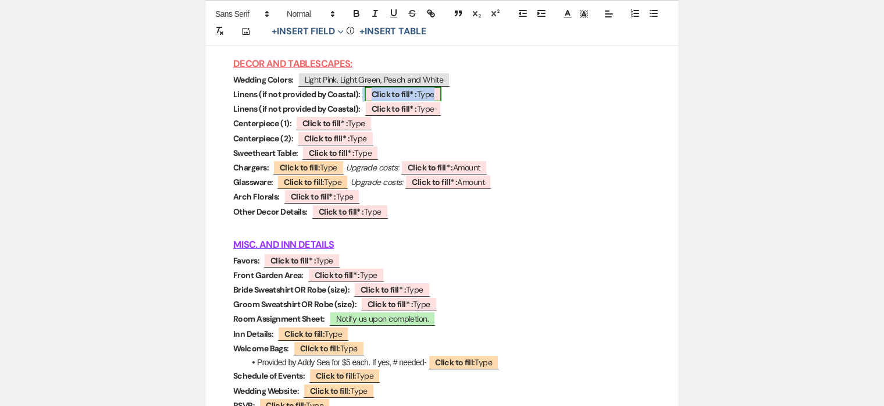
click at [404, 97] on b "Click to fill* :" at bounding box center [394, 94] width 45 height 10
select select "owner"
select select "Type"
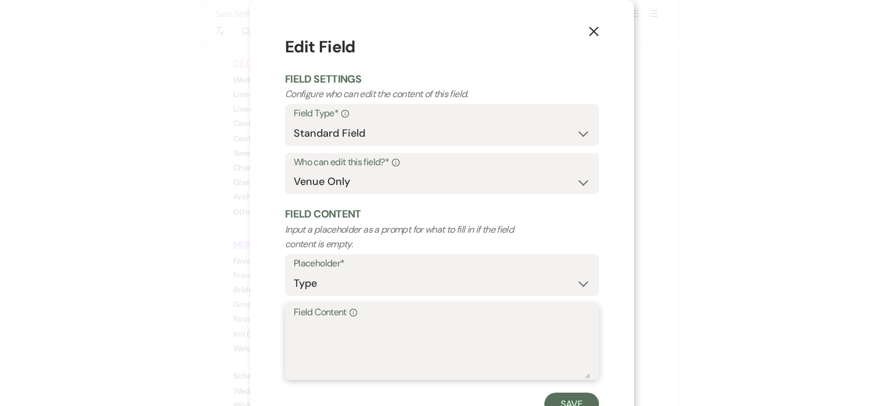
click at [406, 326] on textarea "Field Content Info" at bounding box center [442, 349] width 297 height 58
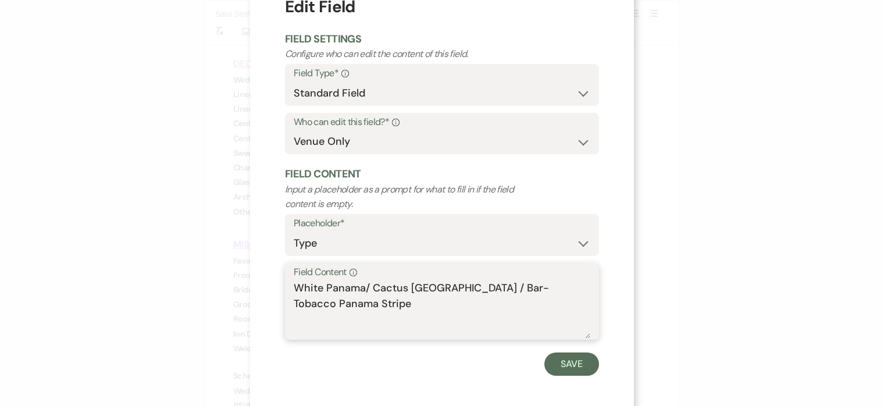
scroll to position [41, 0]
type textarea "White Panama/ Cactus [GEOGRAPHIC_DATA] / Bar- Tobacco Panama Stripe"
click at [568, 360] on button "Save" at bounding box center [571, 362] width 55 height 23
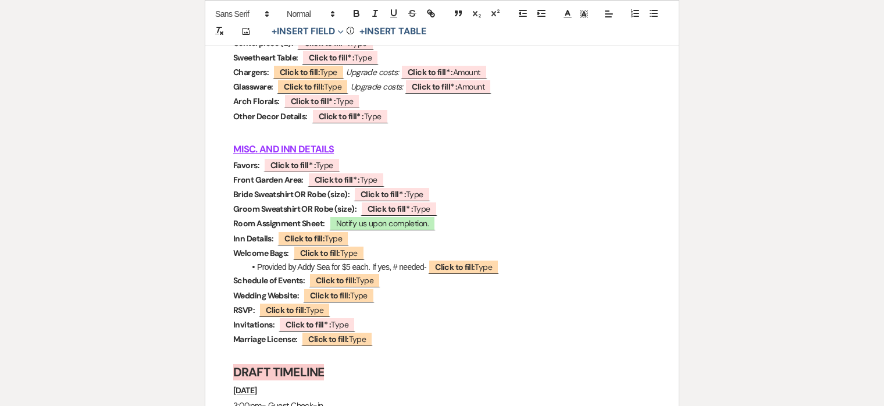
scroll to position [5028, 0]
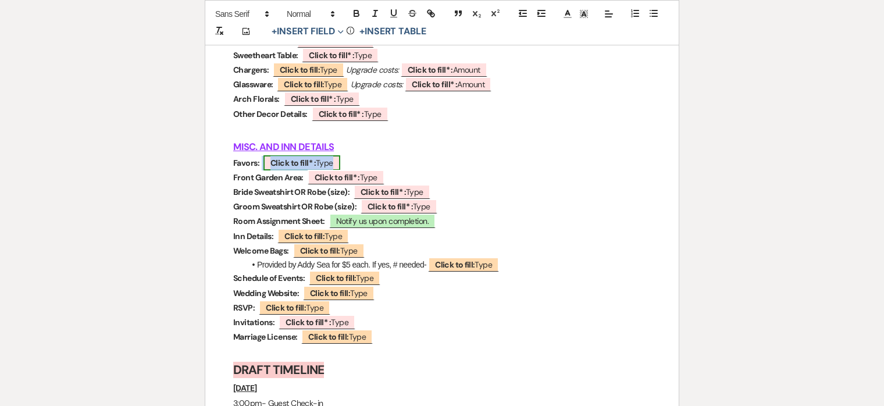
click at [298, 167] on b "Click to fill* :" at bounding box center [292, 163] width 45 height 10
select select "owner"
select select "Type"
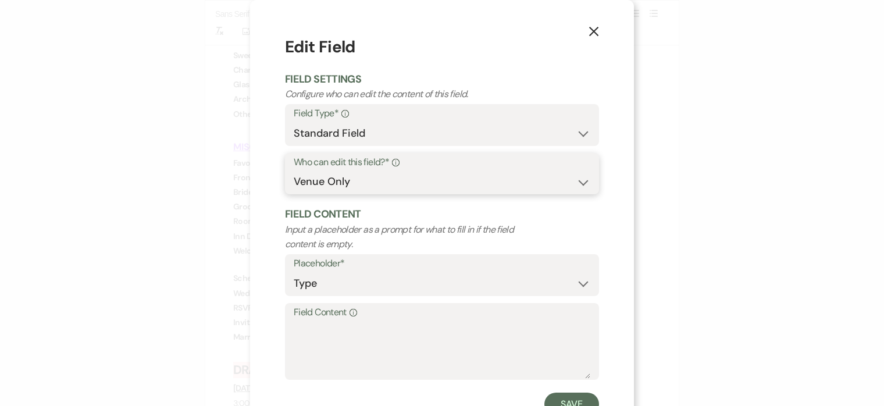
click at [377, 179] on select "Both Venue & Client Client Only Venue Only" at bounding box center [442, 181] width 297 height 23
select select "clientAndOwner"
click at [294, 170] on select "Both Venue & Client Client Only Venue Only" at bounding box center [442, 181] width 297 height 23
click at [575, 399] on button "Save" at bounding box center [571, 403] width 55 height 23
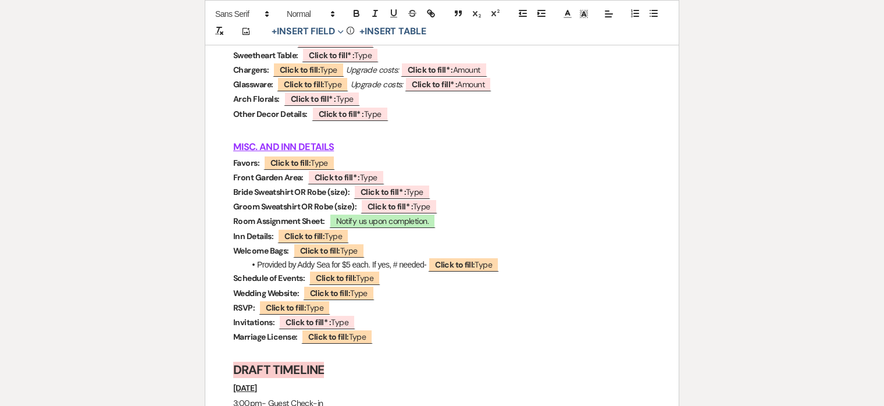
click at [468, 153] on h3 "MISC. AND INN DETAILS" at bounding box center [441, 146] width 417 height 17
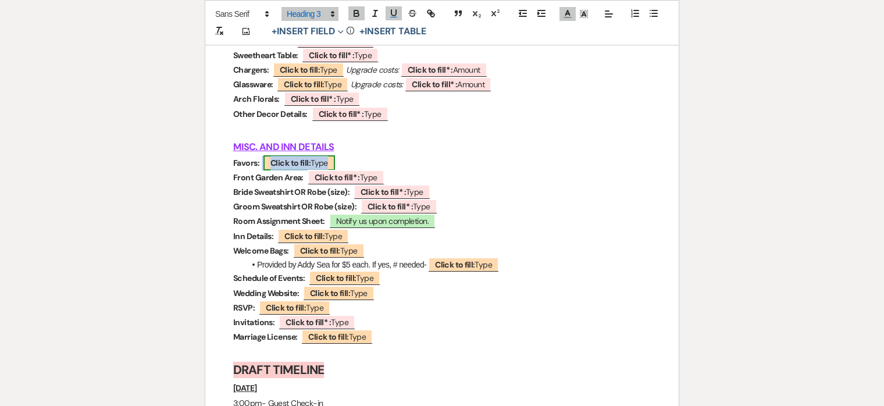
click at [315, 165] on span "Click to fill: Type" at bounding box center [299, 162] width 72 height 15
select select "Type"
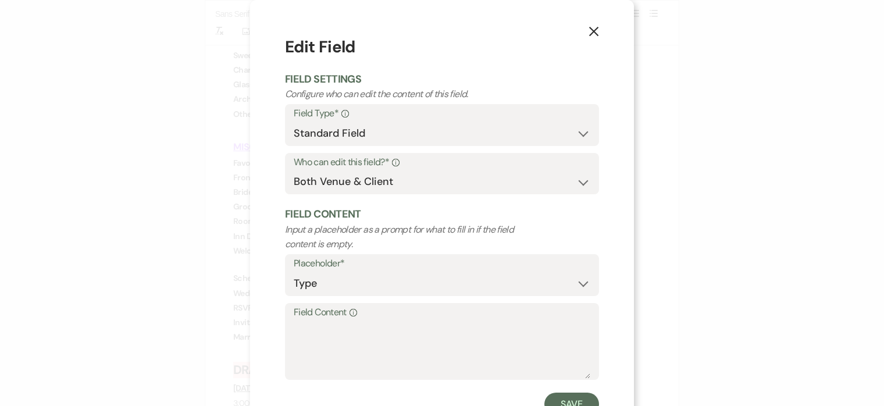
click at [345, 317] on label "Field Content Info" at bounding box center [442, 312] width 297 height 17
click at [345, 320] on textarea "Field Content Info" at bounding box center [442, 349] width 297 height 58
type textarea "N/A"
click at [570, 398] on button "Save" at bounding box center [571, 403] width 55 height 23
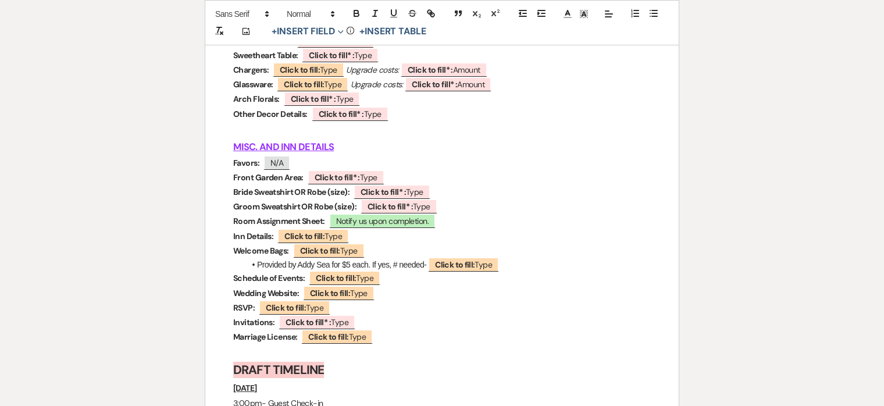
click at [351, 266] on li "Provided by Addy Sea for $5 each. If yes, # needed- ﻿ Click to fill: Type ﻿" at bounding box center [448, 264] width 406 height 13
click at [349, 256] on span "Click to fill: Type" at bounding box center [329, 250] width 72 height 15
select select "Type"
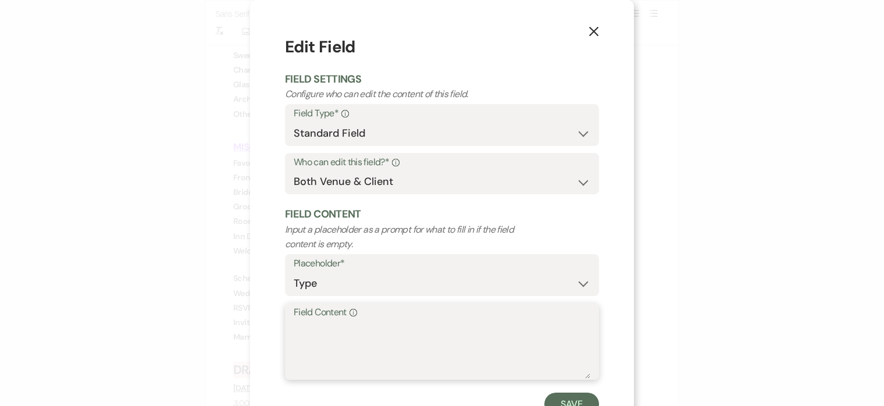
click at [381, 348] on textarea "Field Content Info" at bounding box center [442, 349] width 297 height 58
type textarea "TBD"
click at [590, 397] on button "Save" at bounding box center [571, 403] width 55 height 23
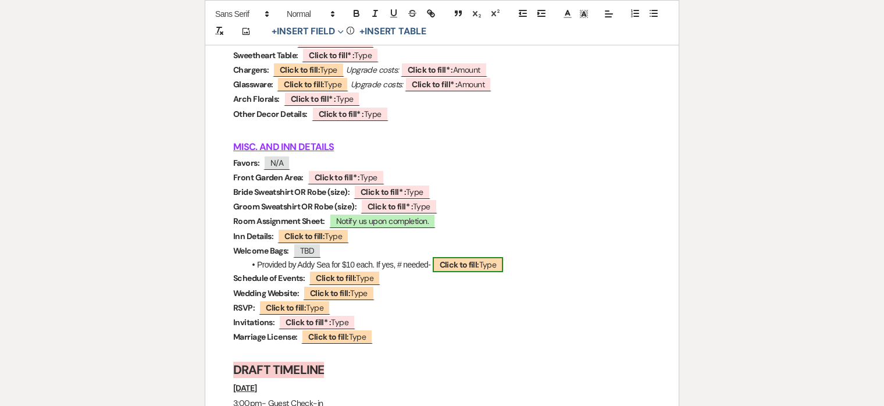
click at [484, 272] on span "Click to fill: Type" at bounding box center [468, 264] width 71 height 15
select select "Type"
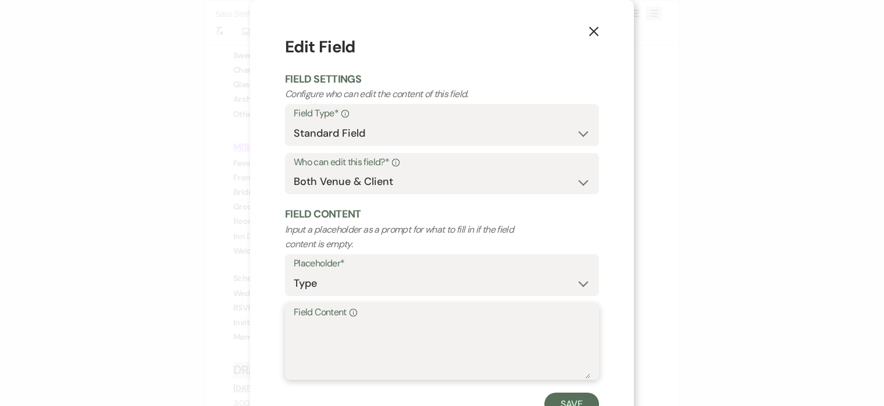
click at [444, 354] on textarea "Field Content Info" at bounding box center [442, 349] width 297 height 58
type textarea "possibly 16"
click at [586, 402] on button "Save" at bounding box center [571, 403] width 55 height 23
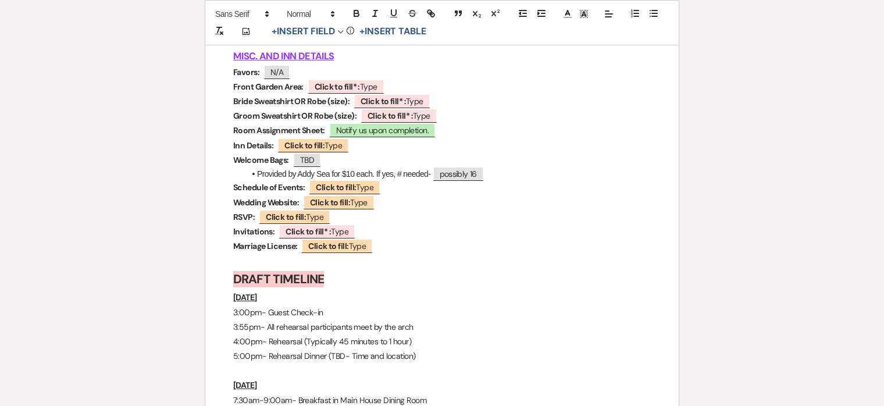
scroll to position [5140, 0]
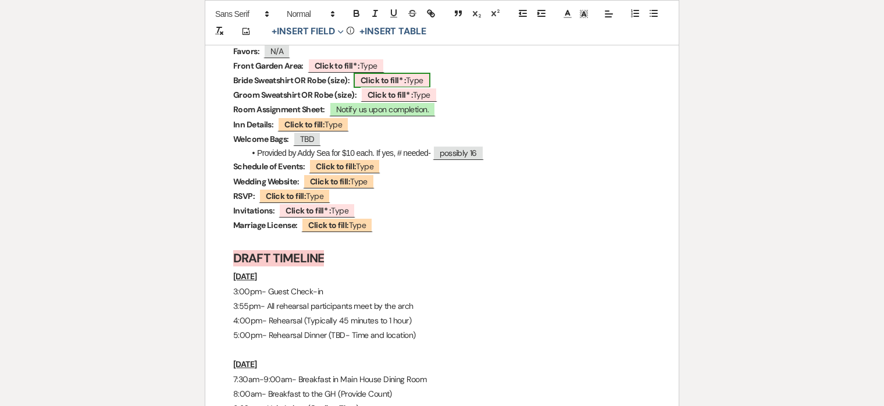
click at [379, 85] on b "Click to fill* :" at bounding box center [382, 80] width 45 height 10
select select "owner"
select select "Type"
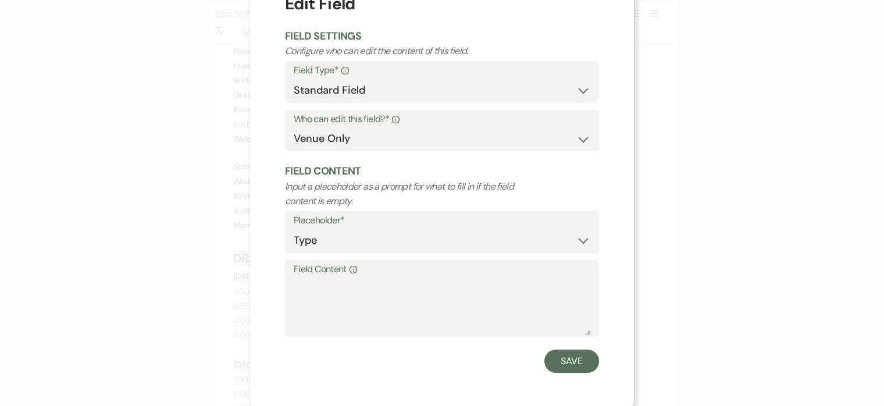
scroll to position [45, 0]
click at [357, 287] on textarea "Field Content Info" at bounding box center [442, 305] width 297 height 58
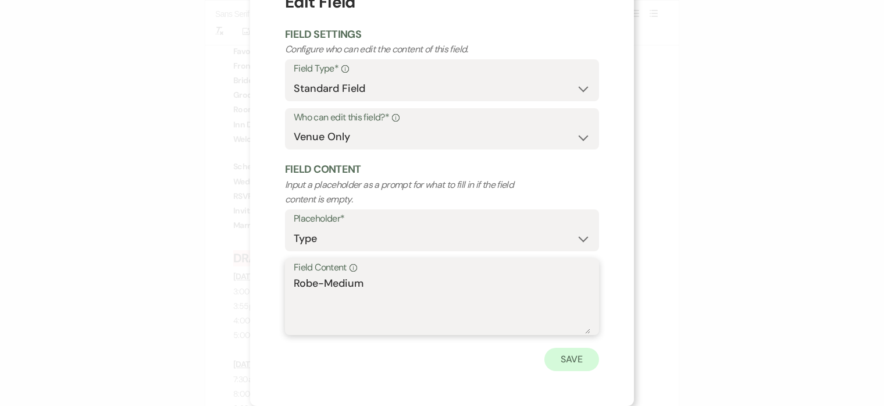
type textarea "Robe-Medium"
click at [576, 358] on button "Save" at bounding box center [571, 359] width 55 height 23
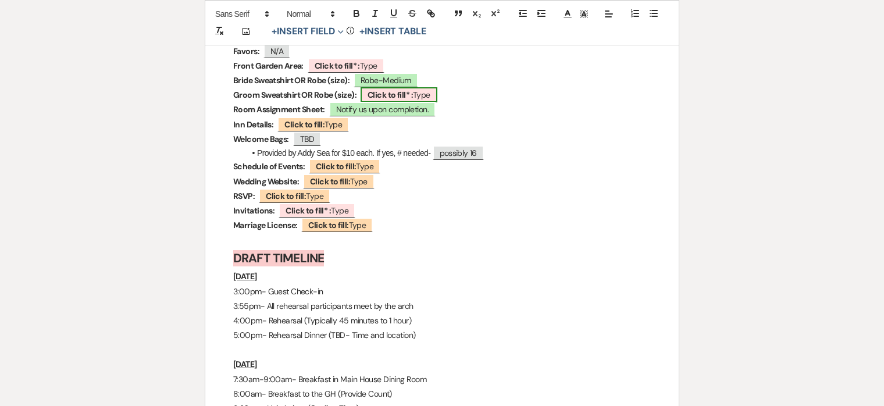
click at [383, 98] on b "Click to fill* :" at bounding box center [389, 95] width 45 height 10
select select "owner"
select select "Type"
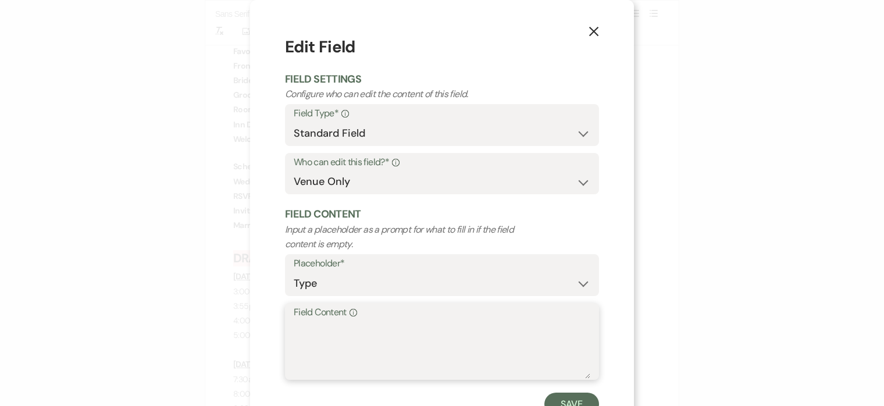
click at [375, 338] on textarea "Field Content Info" at bounding box center [442, 349] width 297 height 58
type textarea "Sweatshirt- Large"
click at [567, 402] on button "Save" at bounding box center [571, 403] width 55 height 23
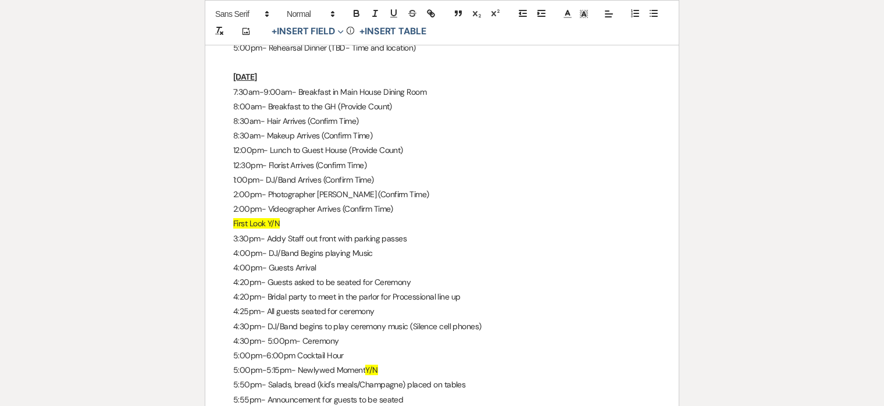
scroll to position [5428, 0]
drag, startPoint x: 333, startPoint y: 109, endPoint x: 323, endPoint y: 109, distance: 9.9
click at [323, 109] on p "8:00am- Breakfast to the GH (Provide Count)" at bounding box center [441, 106] width 417 height 15
drag, startPoint x: 274, startPoint y: 183, endPoint x: 297, endPoint y: 183, distance: 22.7
click at [297, 183] on p "1:00pm- DJ/Band Arrives (Confirm Time)" at bounding box center [441, 179] width 417 height 15
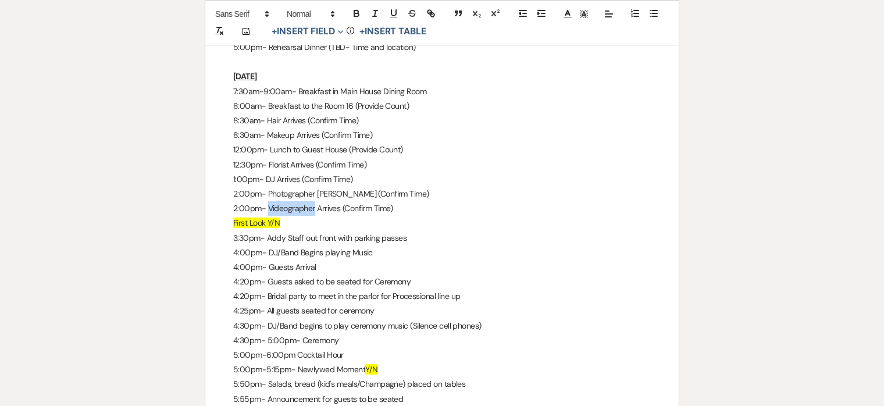
drag, startPoint x: 315, startPoint y: 212, endPoint x: 269, endPoint y: 208, distance: 46.1
click at [269, 208] on p "2:00pm- Videographer Arrives (Confirm Time)" at bounding box center [441, 208] width 417 height 15
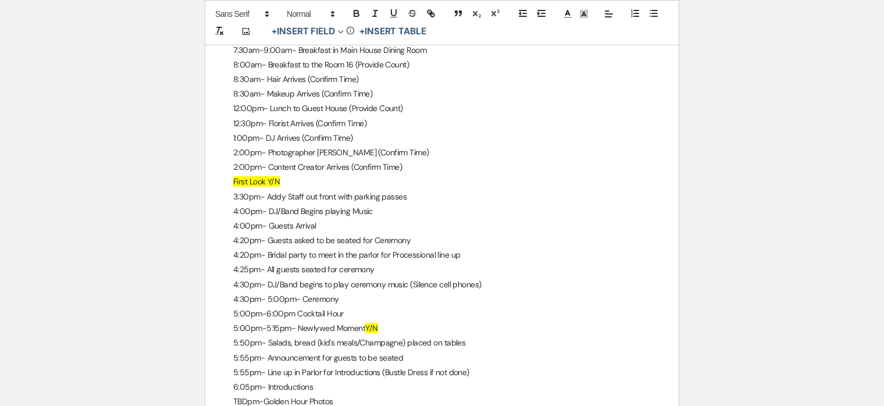
scroll to position [5470, 0]
click at [301, 184] on p "First Look Y/N" at bounding box center [441, 181] width 417 height 15
click at [447, 208] on p "4:00pm- DJ/Band Begins playing Music" at bounding box center [441, 211] width 417 height 15
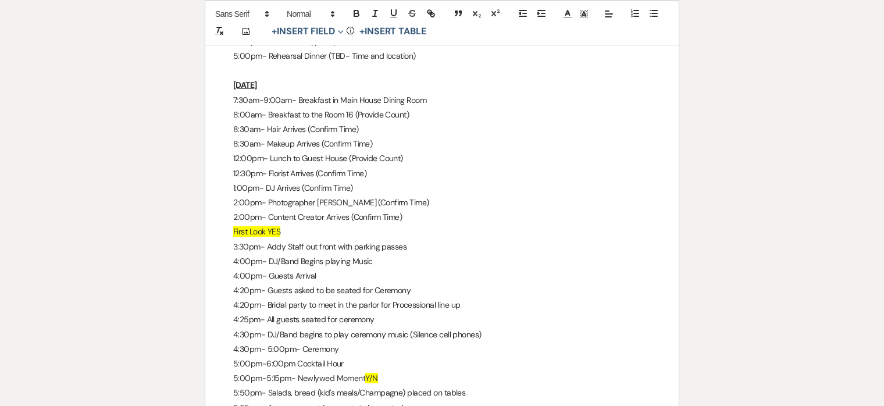
scroll to position [5420, 0]
click at [243, 352] on p "4:30pm- 5:00pm- Ceremony" at bounding box center [441, 348] width 417 height 15
click at [284, 352] on p "4:00pm- 5:00pm- Ceremony" at bounding box center [441, 348] width 417 height 15
click at [358, 354] on p "4:00pm- 4:30pm- Ceremony" at bounding box center [441, 348] width 417 height 15
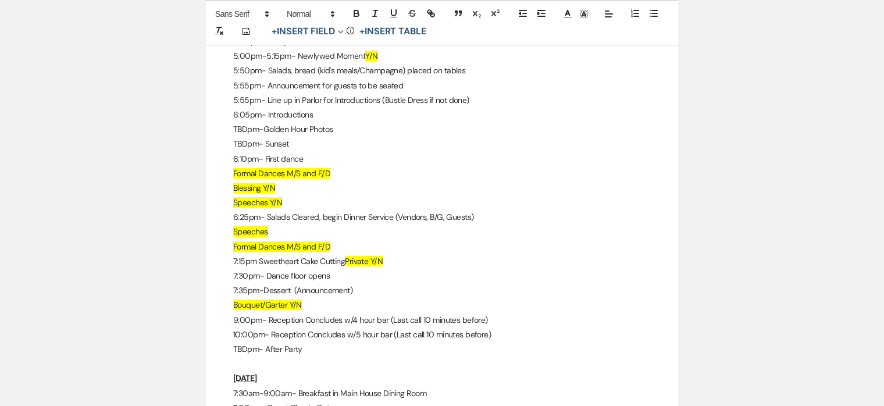
scroll to position [5748, 0]
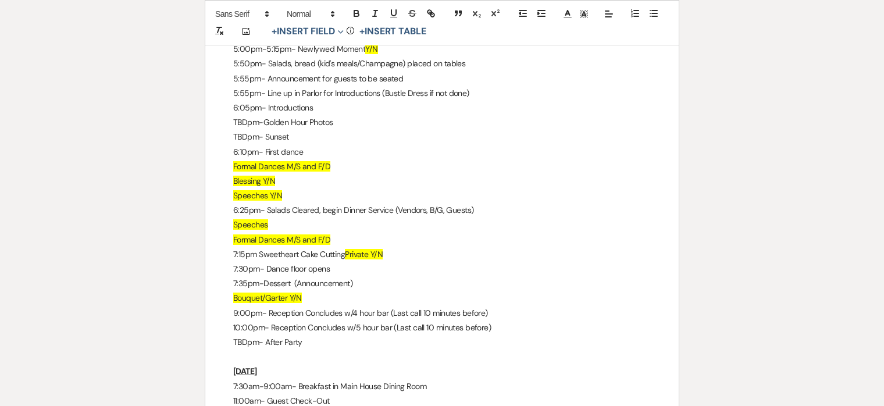
click at [240, 331] on p "10:00pm- Reception Concludes w/5 hour bar (Last call 10 minutes before)" at bounding box center [441, 327] width 417 height 15
click at [349, 345] on p "TBDpm- After Party" at bounding box center [441, 342] width 417 height 15
click at [236, 315] on p "9:00pm- Reception Concludes w/4 hour bar (Last call 10 minutes before)" at bounding box center [441, 313] width 417 height 15
click at [452, 349] on p "TBDpm- After Party" at bounding box center [441, 342] width 417 height 15
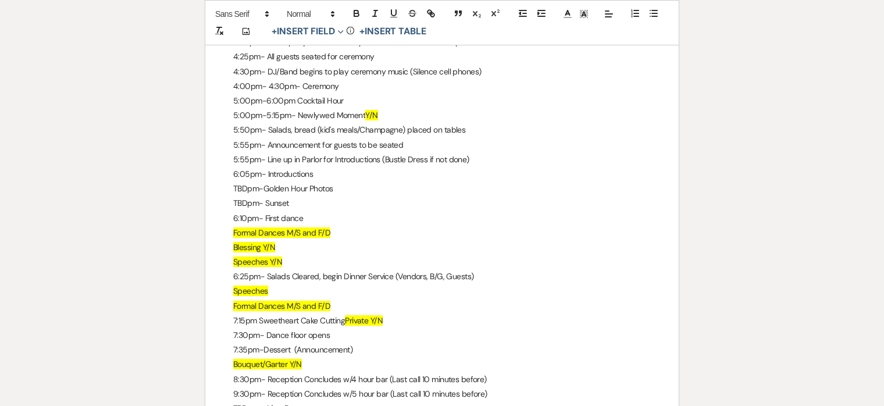
scroll to position [5696, 0]
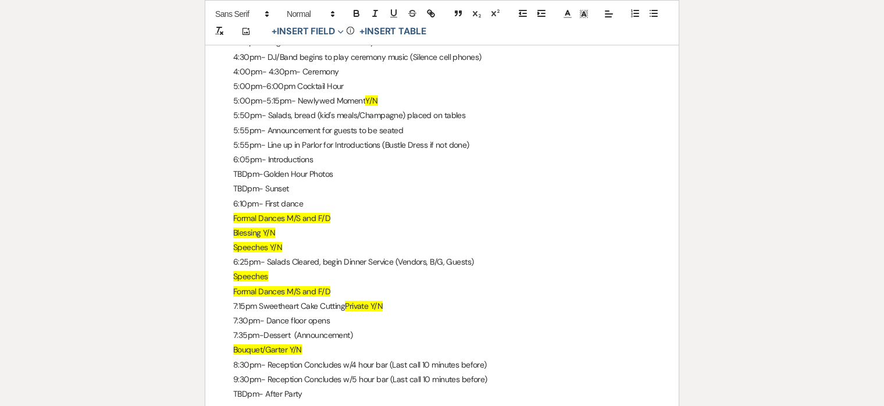
click at [319, 163] on p "6:05pm- Introductions" at bounding box center [441, 159] width 417 height 15
drag, startPoint x: 246, startPoint y: 192, endPoint x: 226, endPoint y: 192, distance: 20.4
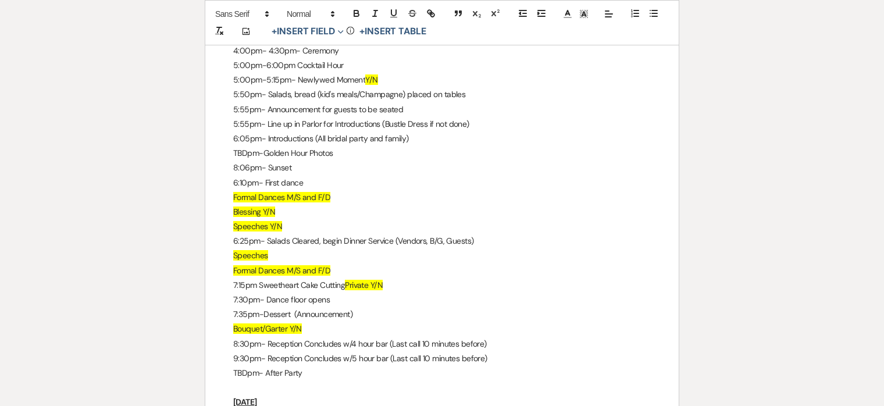
click at [304, 189] on p "6:10pm- First dance" at bounding box center [441, 183] width 417 height 15
drag, startPoint x: 268, startPoint y: 214, endPoint x: 313, endPoint y: 214, distance: 44.8
click at [313, 214] on p "Blessing Y/N" at bounding box center [441, 212] width 417 height 15
drag, startPoint x: 287, startPoint y: 230, endPoint x: 233, endPoint y: 229, distance: 54.1
click at [233, 229] on p "Speeches Y/N" at bounding box center [441, 226] width 417 height 15
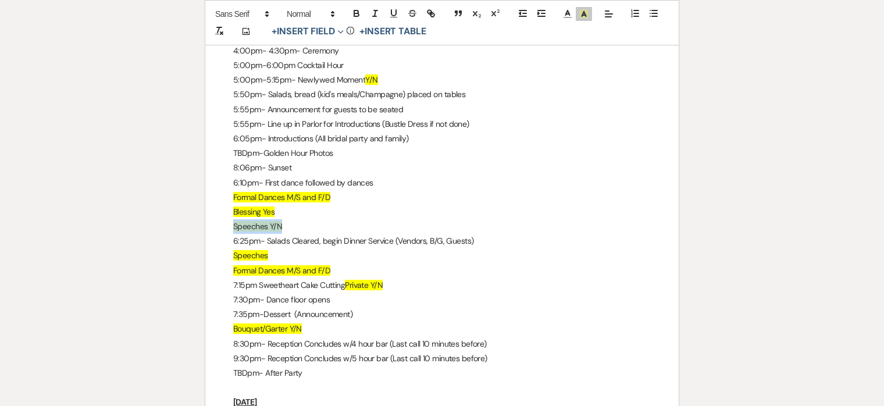
copy span "Speeches Y/N"
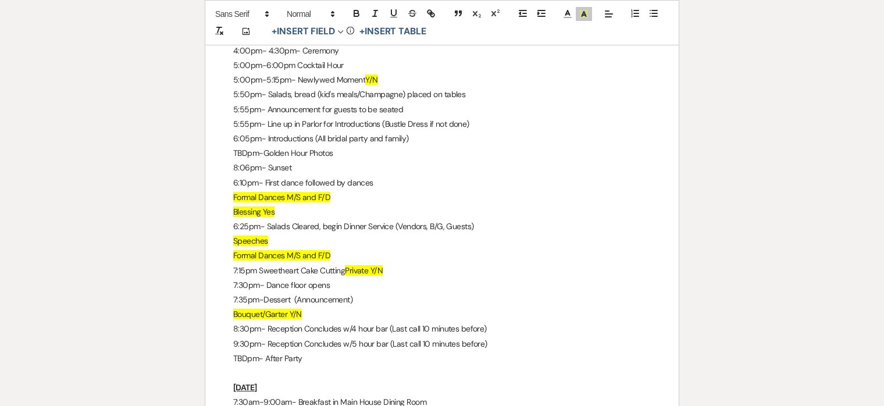
click at [270, 248] on p "Speeches" at bounding box center [441, 241] width 417 height 15
drag, startPoint x: 270, startPoint y: 248, endPoint x: 380, endPoint y: 245, distance: 110.5
click at [380, 245] on p "Speeches Speeches Y/N" at bounding box center [441, 241] width 417 height 15
drag, startPoint x: 331, startPoint y: 262, endPoint x: 201, endPoint y: 262, distance: 130.2
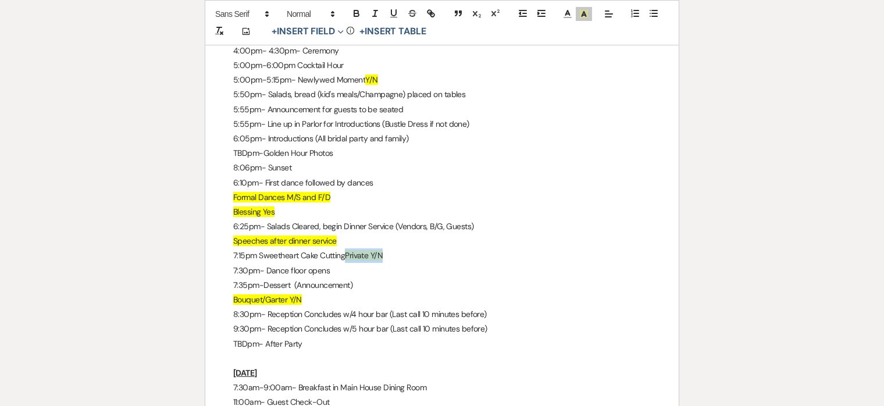
drag, startPoint x: 395, startPoint y: 261, endPoint x: 349, endPoint y: 261, distance: 45.4
click at [349, 261] on p "7:15pm Sweetheart Cake Cutting Private Y/N" at bounding box center [441, 255] width 417 height 15
drag, startPoint x: 259, startPoint y: 258, endPoint x: 302, endPoint y: 256, distance: 43.0
click at [302, 256] on p "7:15pm Sweetheart Cake Cutting an 1/2" at bounding box center [441, 255] width 417 height 15
drag, startPoint x: 305, startPoint y: 259, endPoint x: 431, endPoint y: 259, distance: 126.2
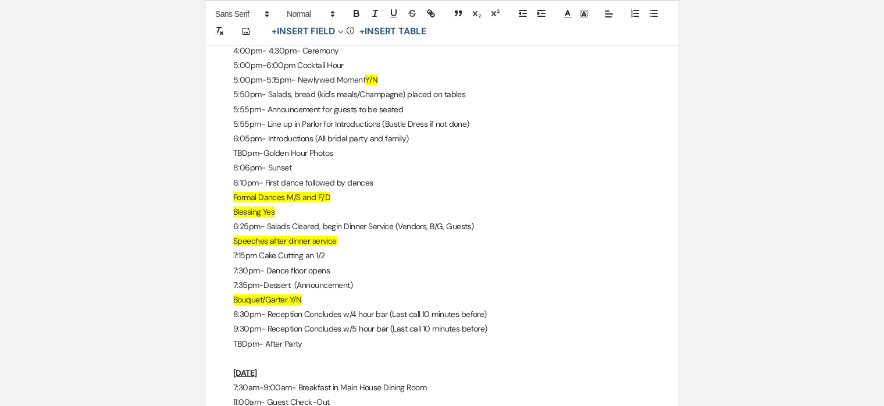
click at [431, 259] on p "7:15pm Cake Cutting an 1/2" at bounding box center [441, 255] width 417 height 15
drag, startPoint x: 291, startPoint y: 302, endPoint x: 365, endPoint y: 302, distance: 73.8
click at [365, 302] on p "Bouquet/Garter Y/N" at bounding box center [441, 299] width 417 height 15
click at [388, 313] on p "8:30pm- Reception Concludes w/4 hour bar (Last call 10 minutes before)" at bounding box center [441, 314] width 417 height 15
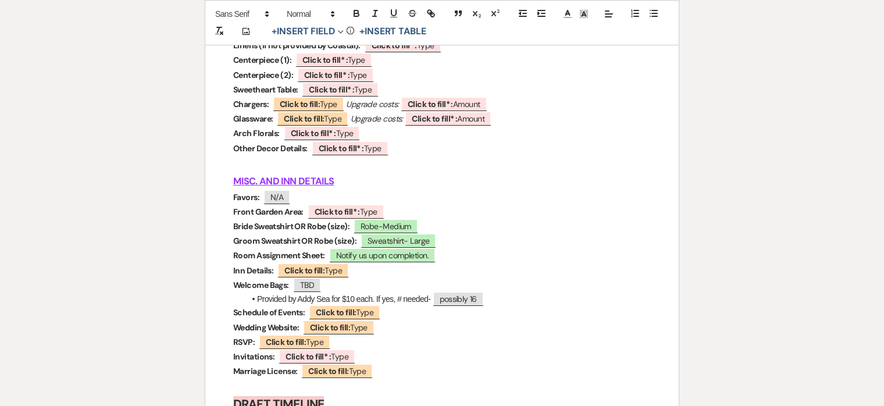
scroll to position [4985, 0]
